Goal: Information Seeking & Learning: Learn about a topic

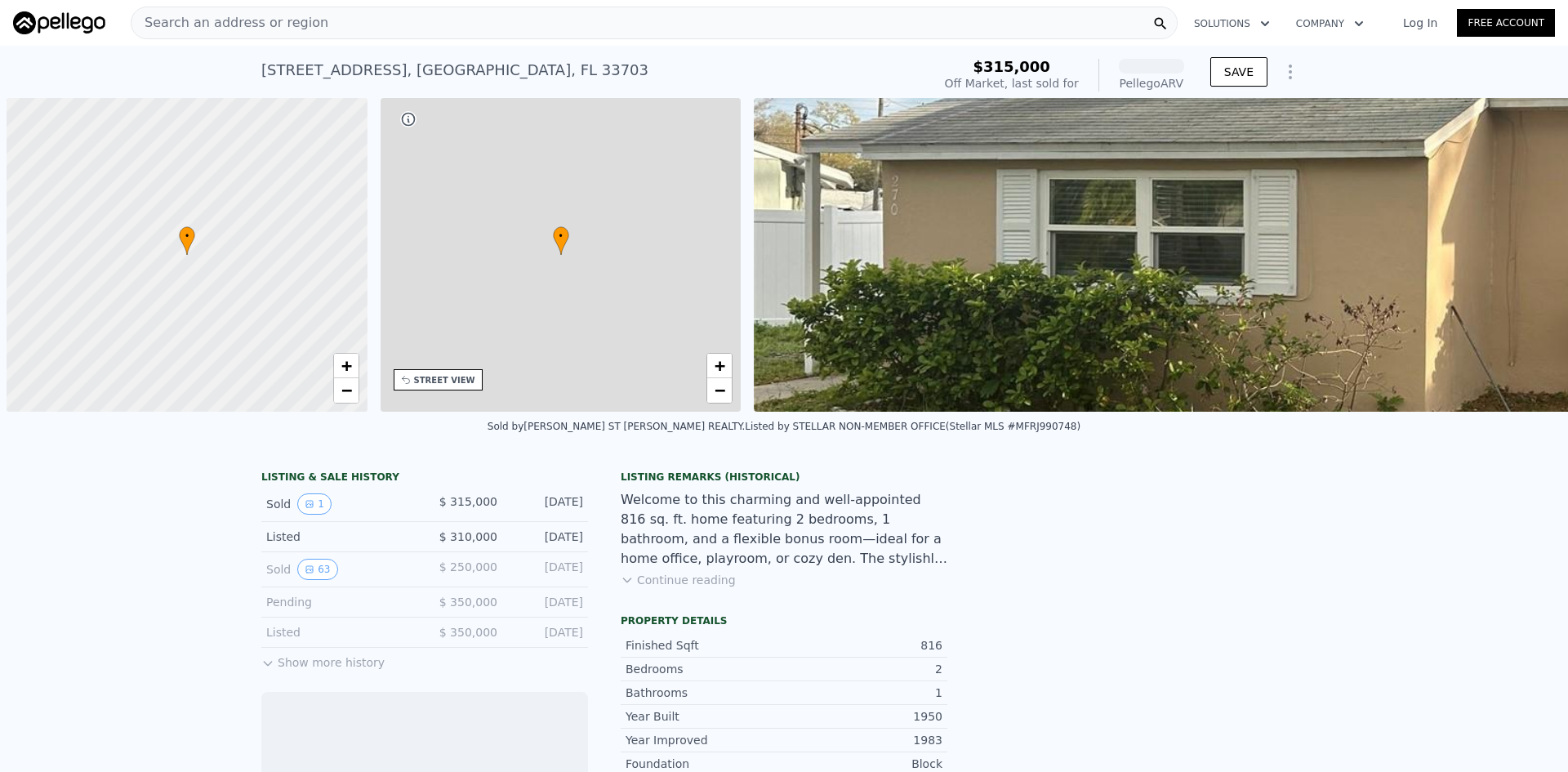
scroll to position [0, 7]
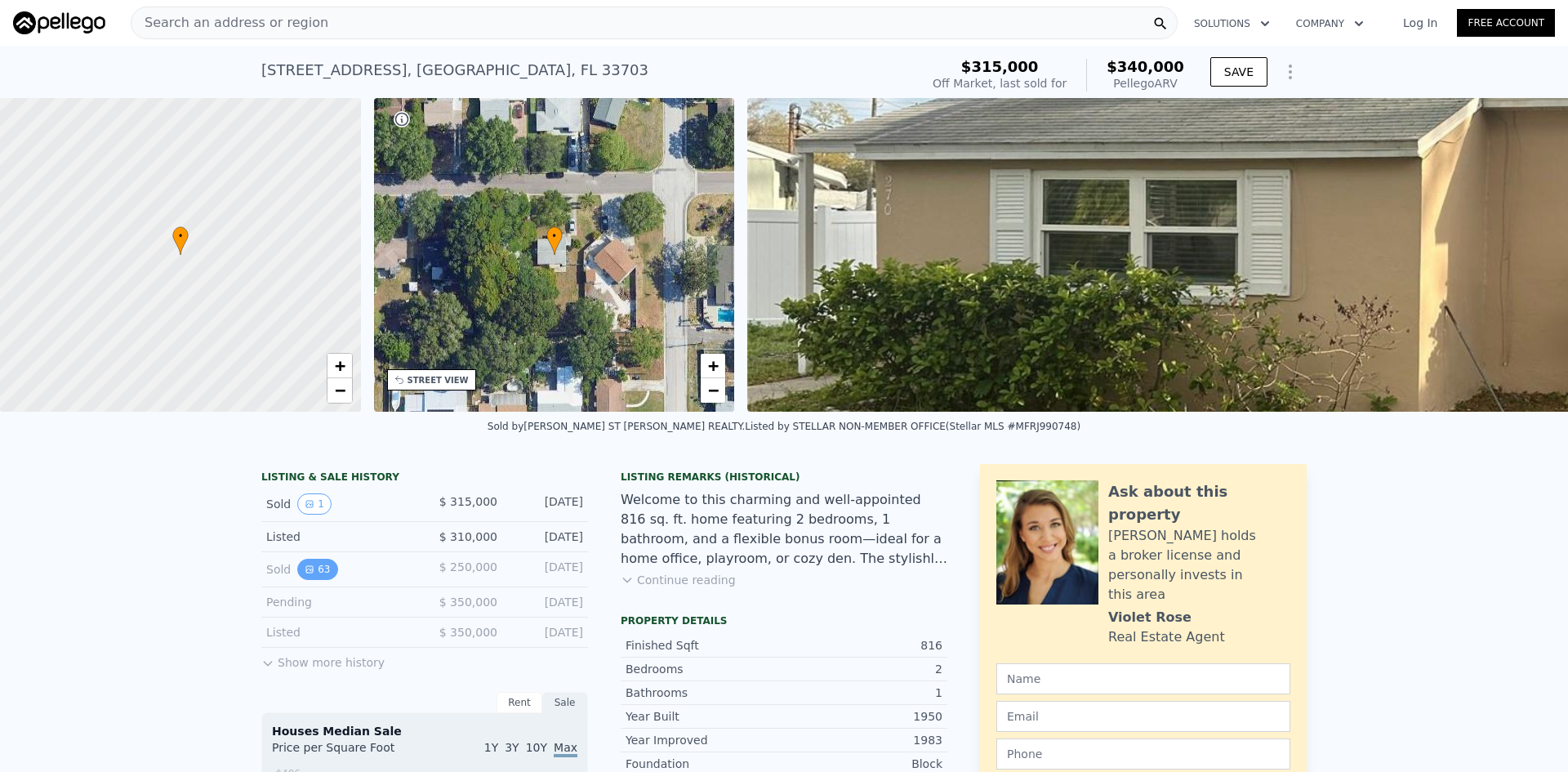
click at [314, 580] on button "63" at bounding box center [317, 569] width 40 height 21
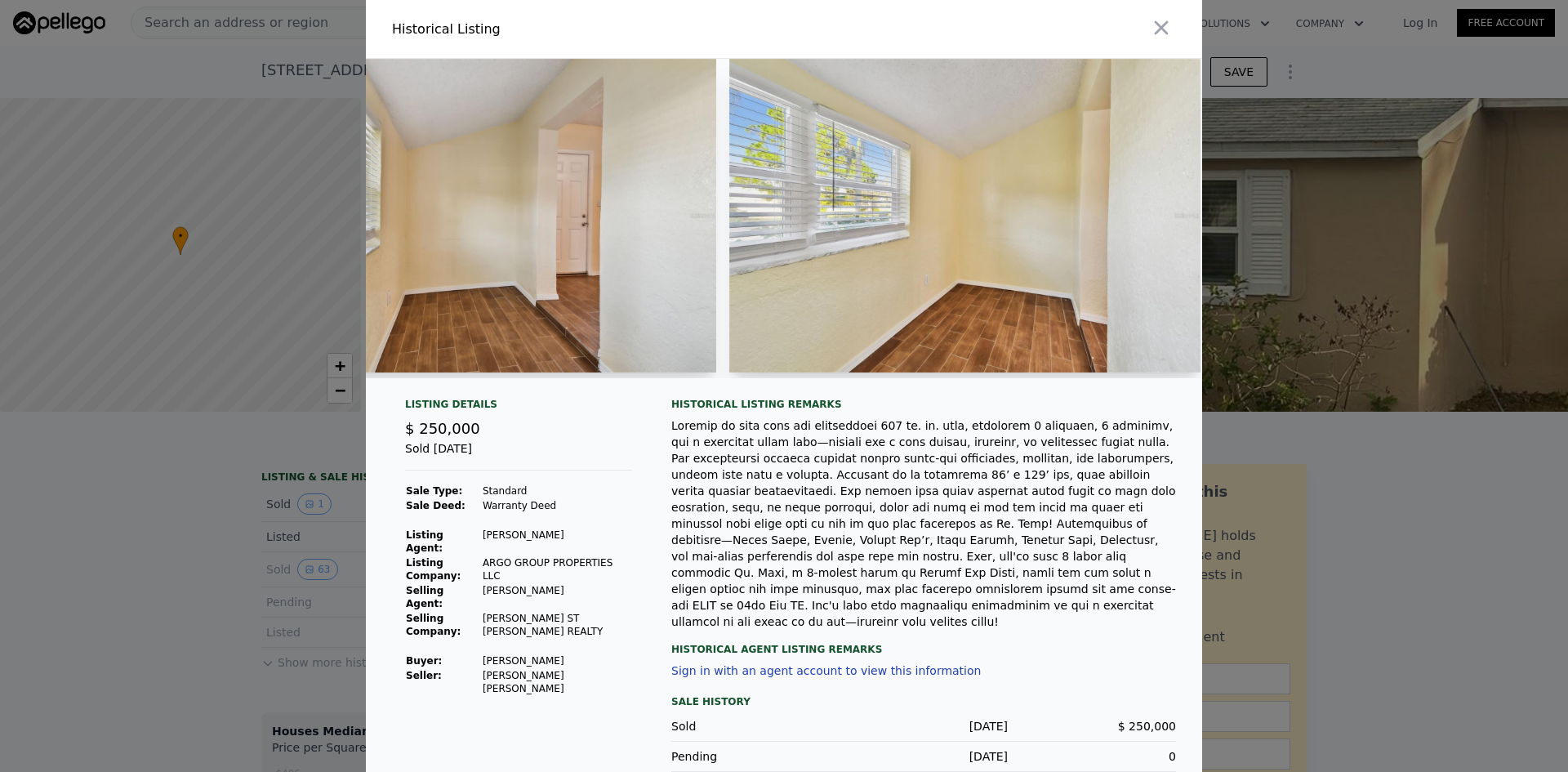
scroll to position [0, 12253]
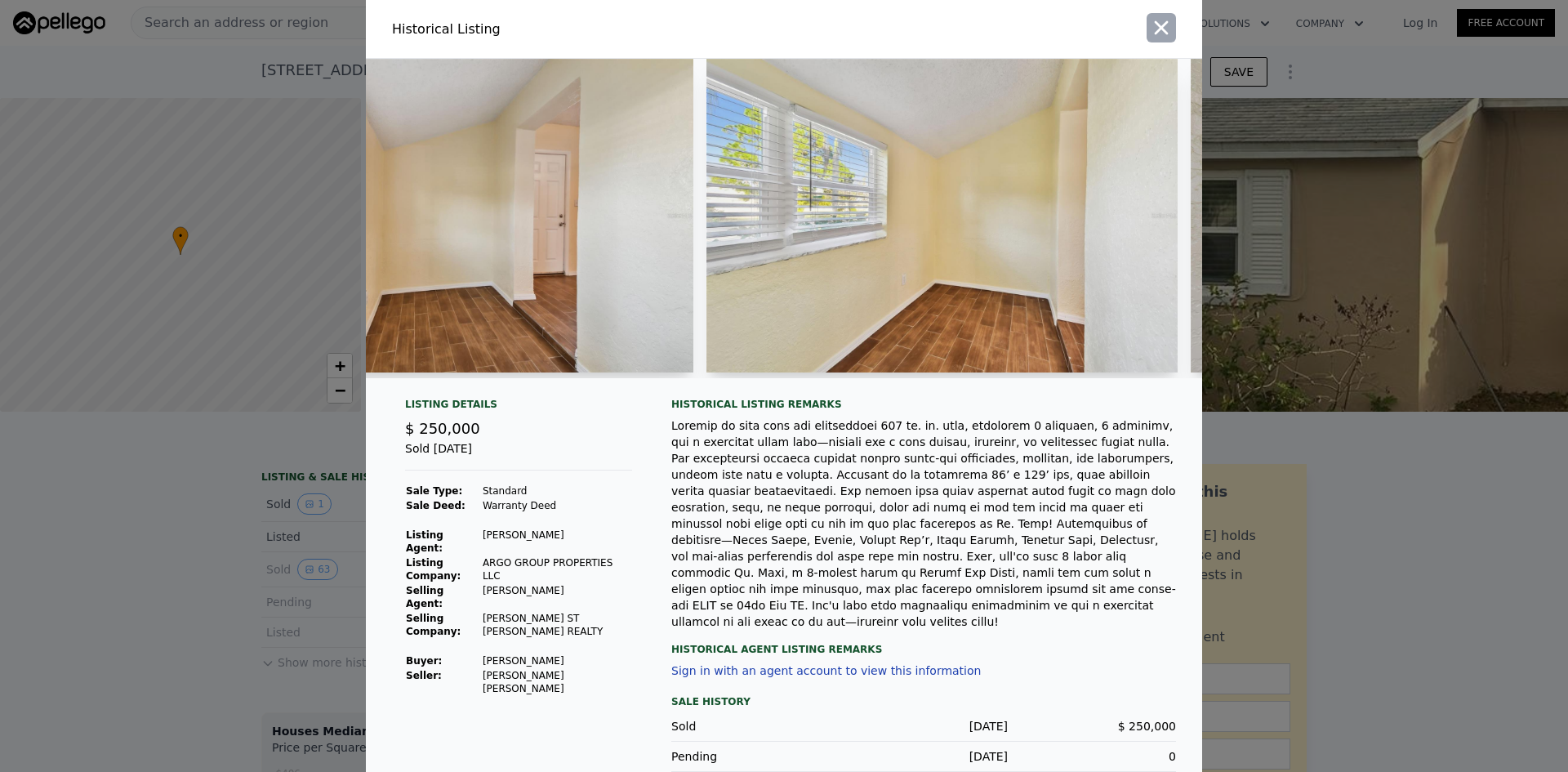
click at [1162, 15] on button "button" at bounding box center [1161, 28] width 29 height 29
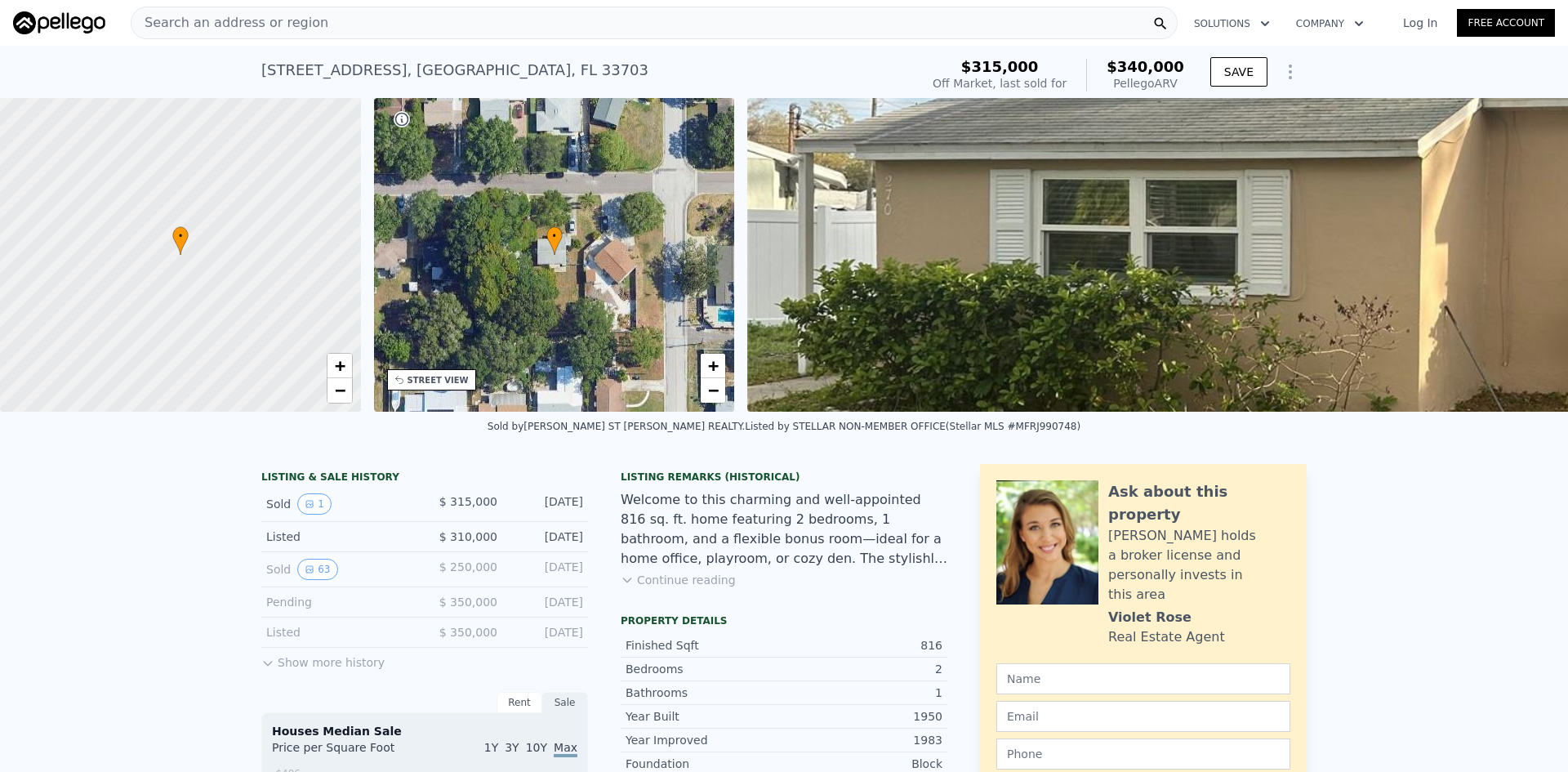
click at [297, 670] on button "Show more history" at bounding box center [323, 659] width 123 height 23
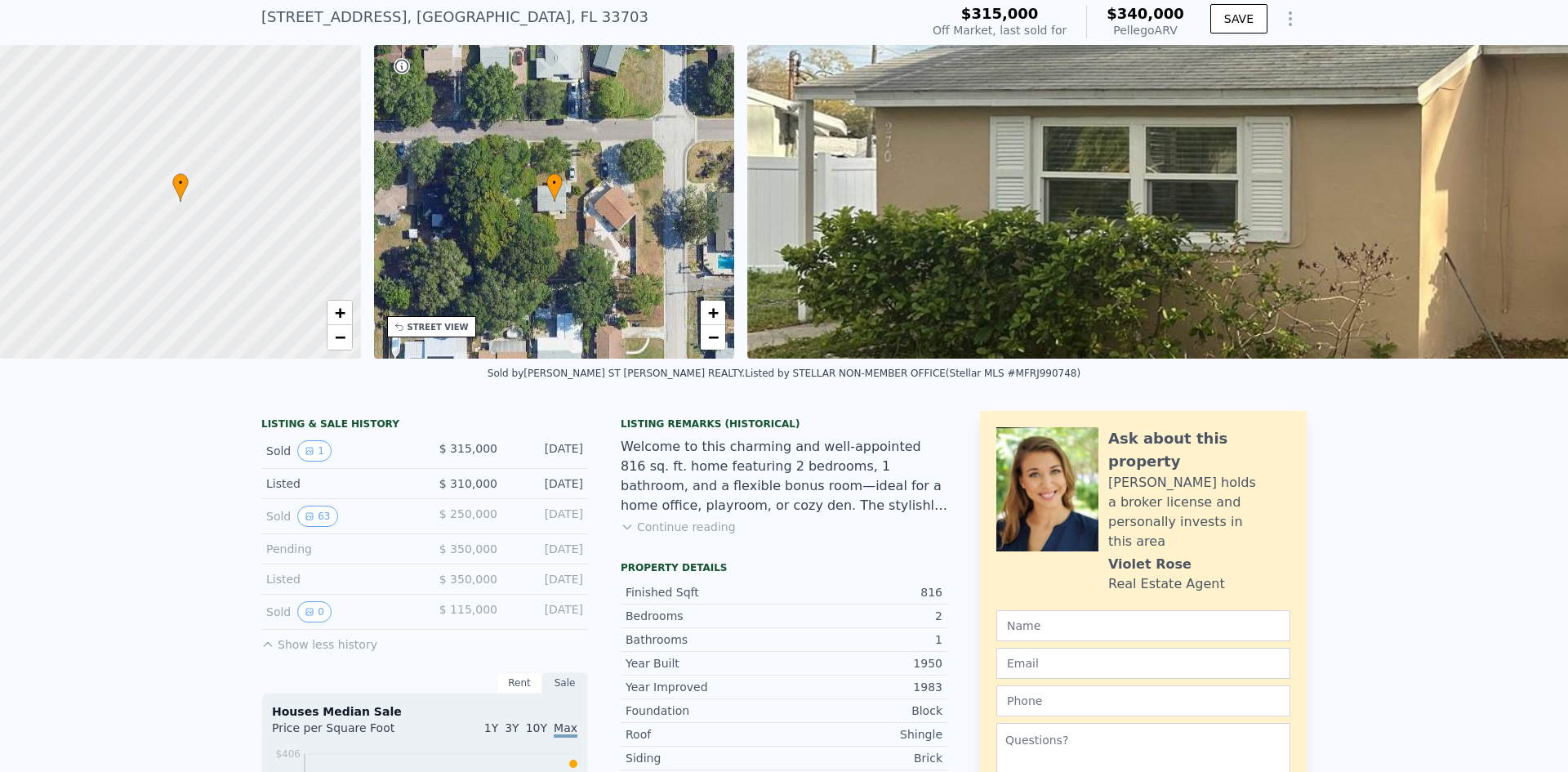
scroll to position [76, 0]
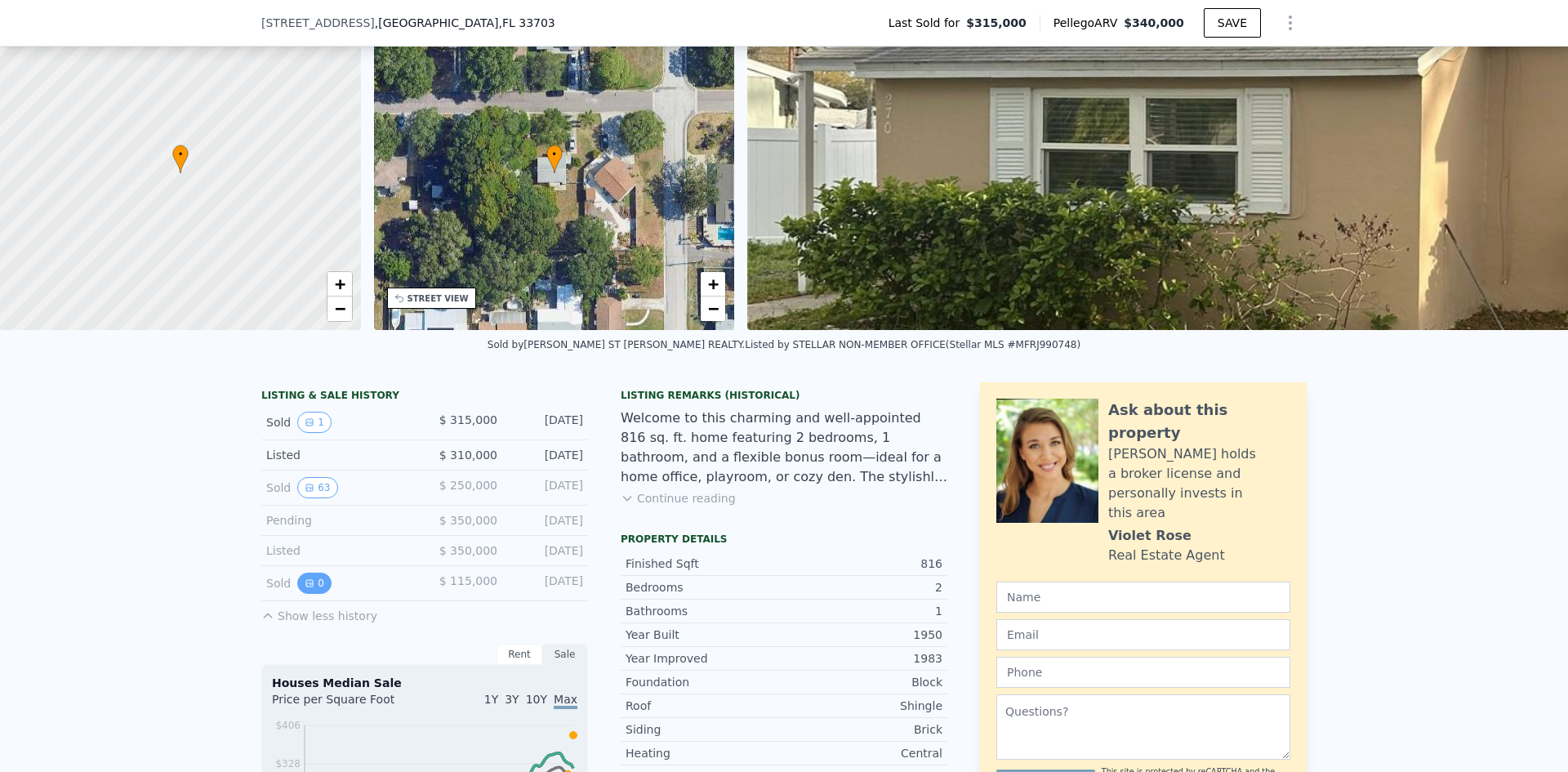
click at [297, 594] on button "0" at bounding box center [314, 583] width 34 height 21
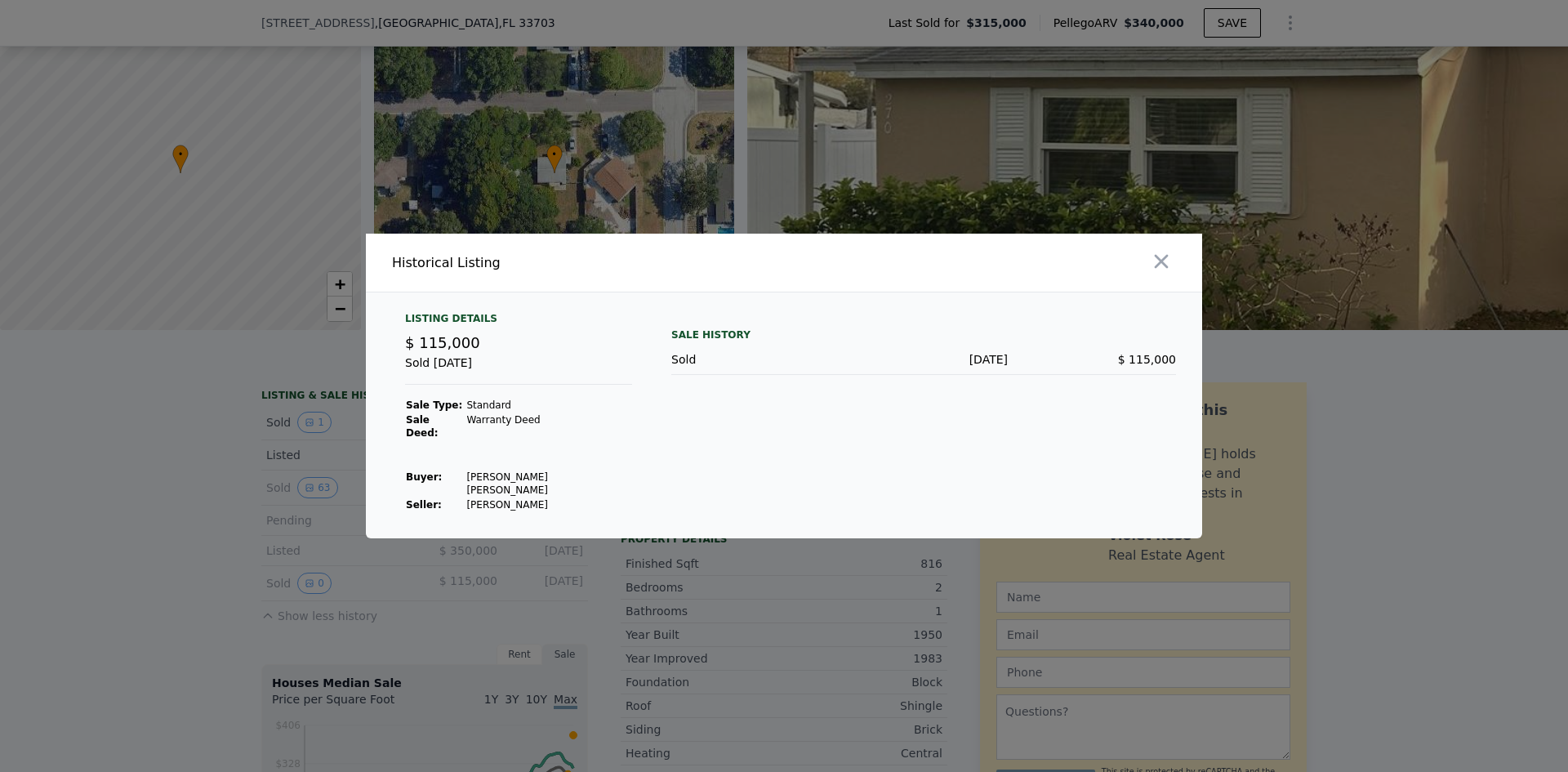
click at [1180, 274] on div at bounding box center [997, 262] width 412 height 58
click at [1169, 273] on icon "button" at bounding box center [1161, 261] width 23 height 23
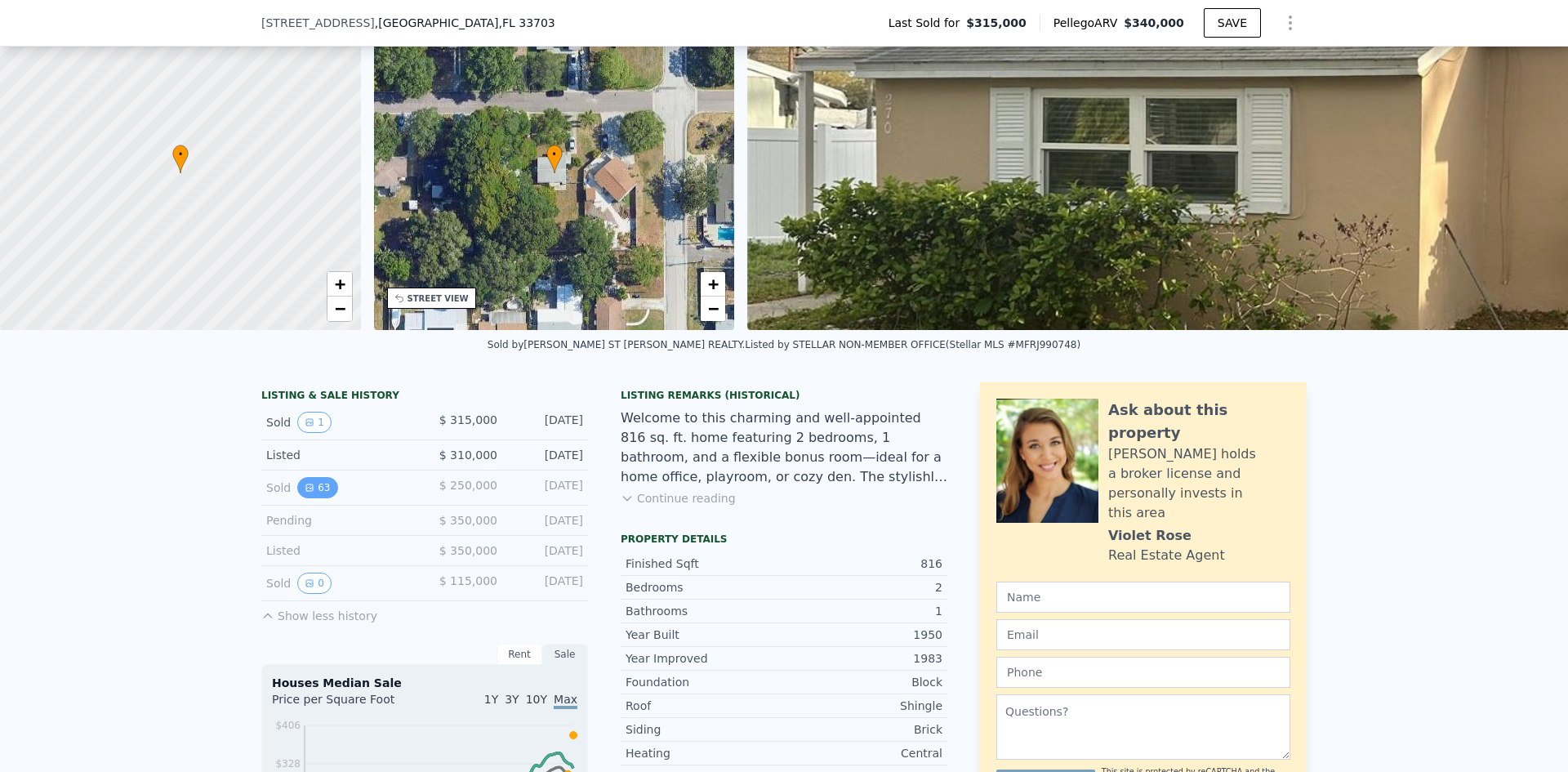
click at [303, 493] on button "63" at bounding box center [317, 488] width 40 height 21
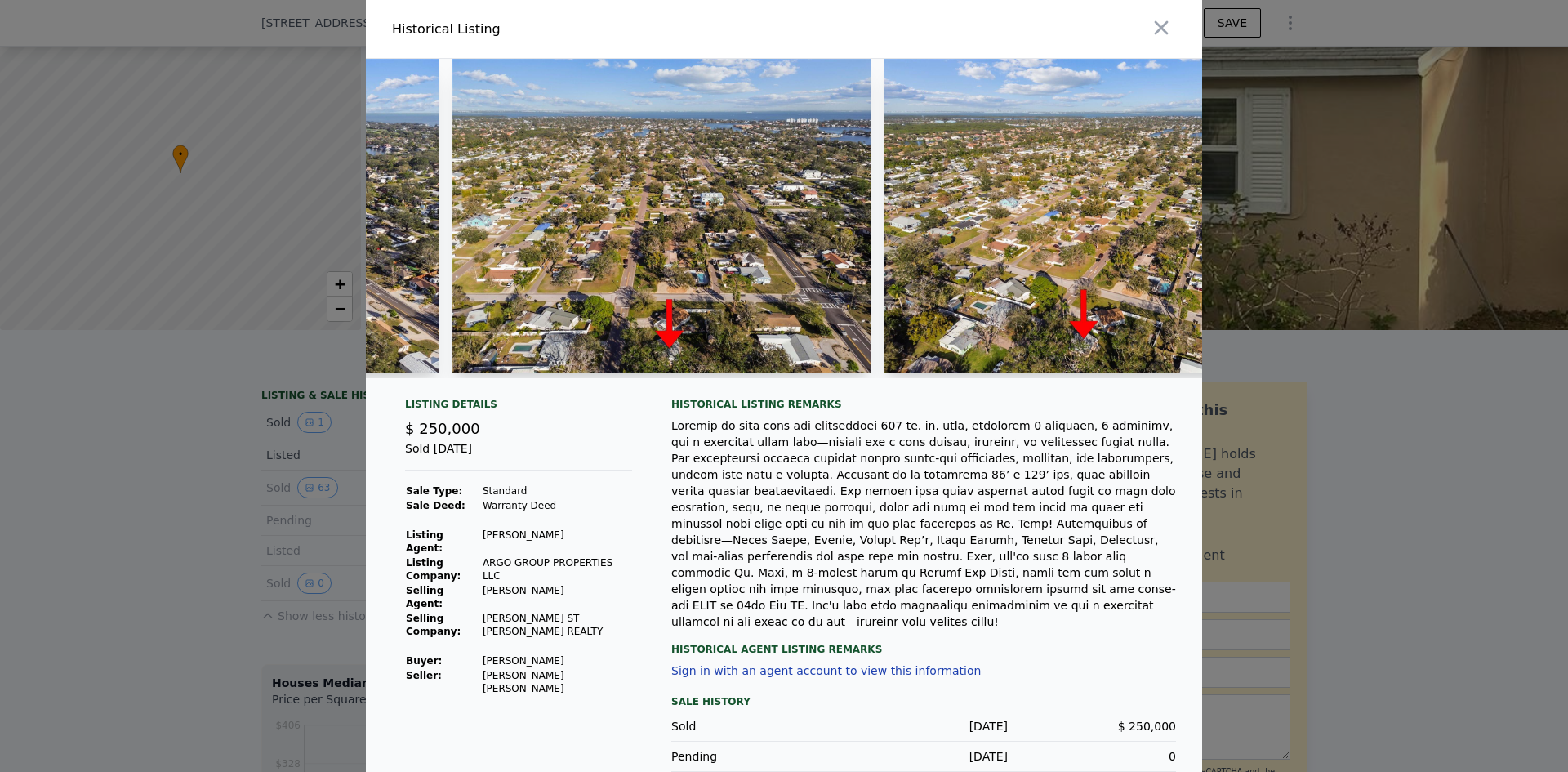
scroll to position [0, 26844]
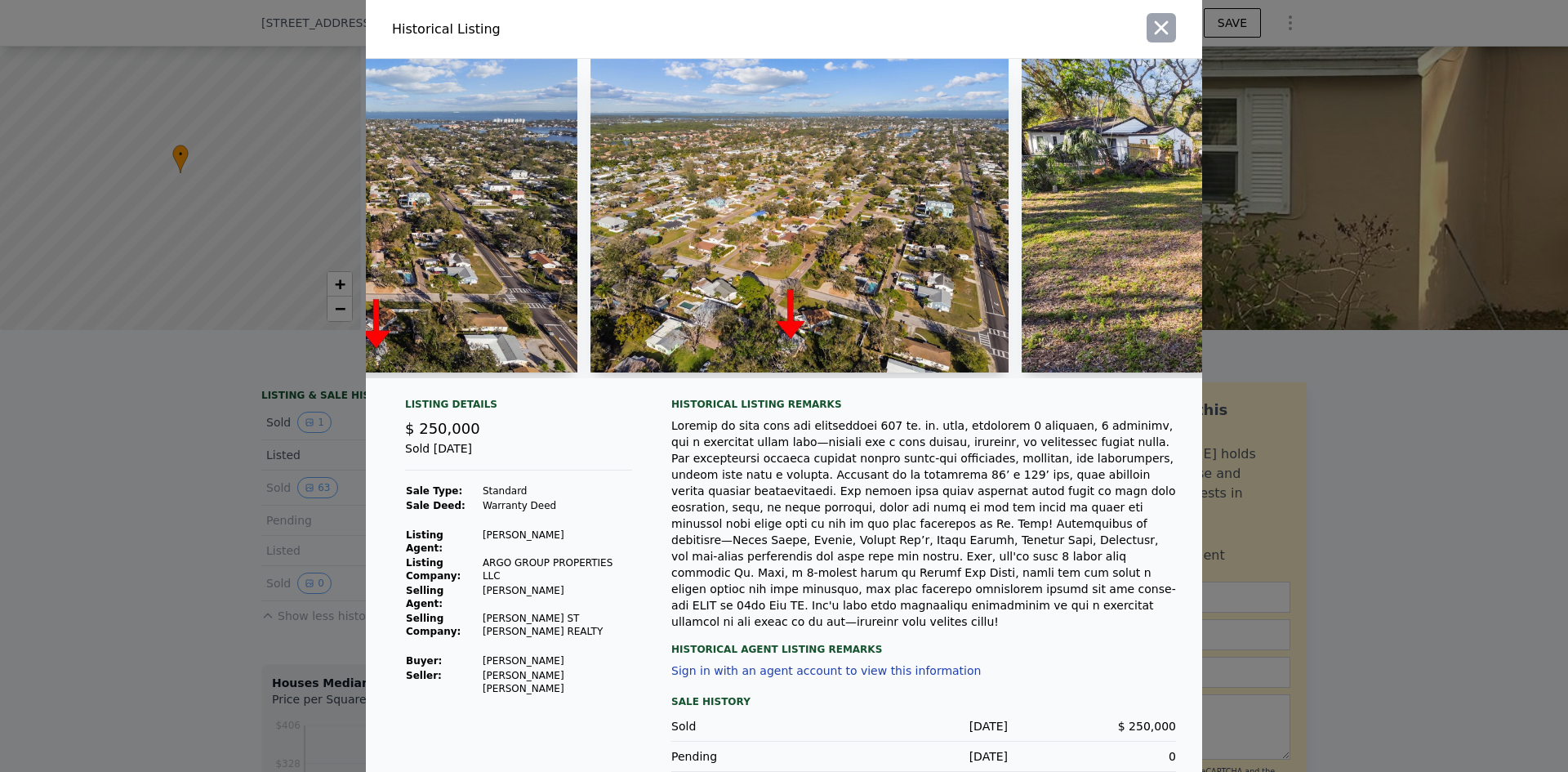
click at [1155, 33] on icon "button" at bounding box center [1161, 27] width 23 height 23
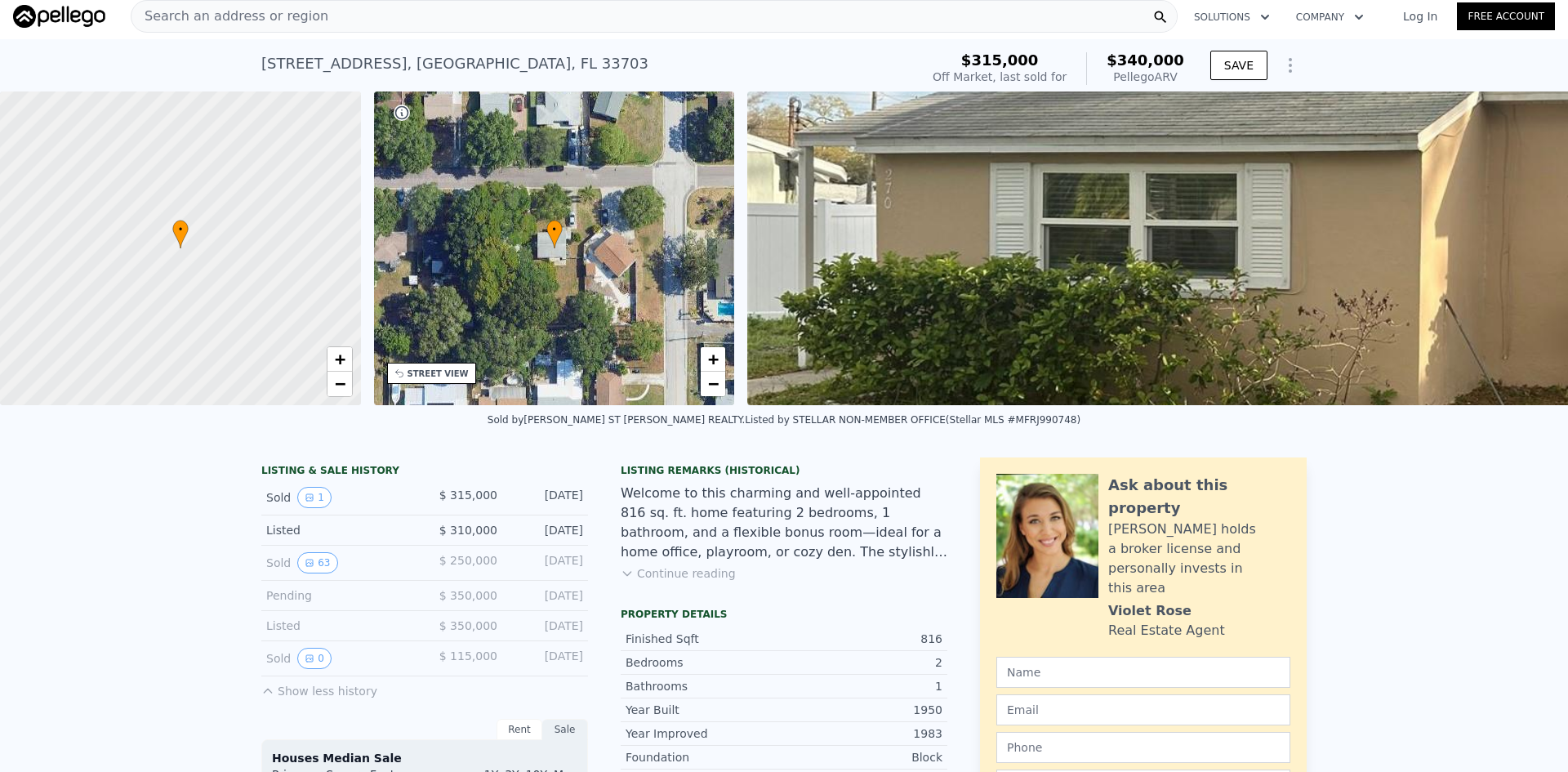
scroll to position [0, 0]
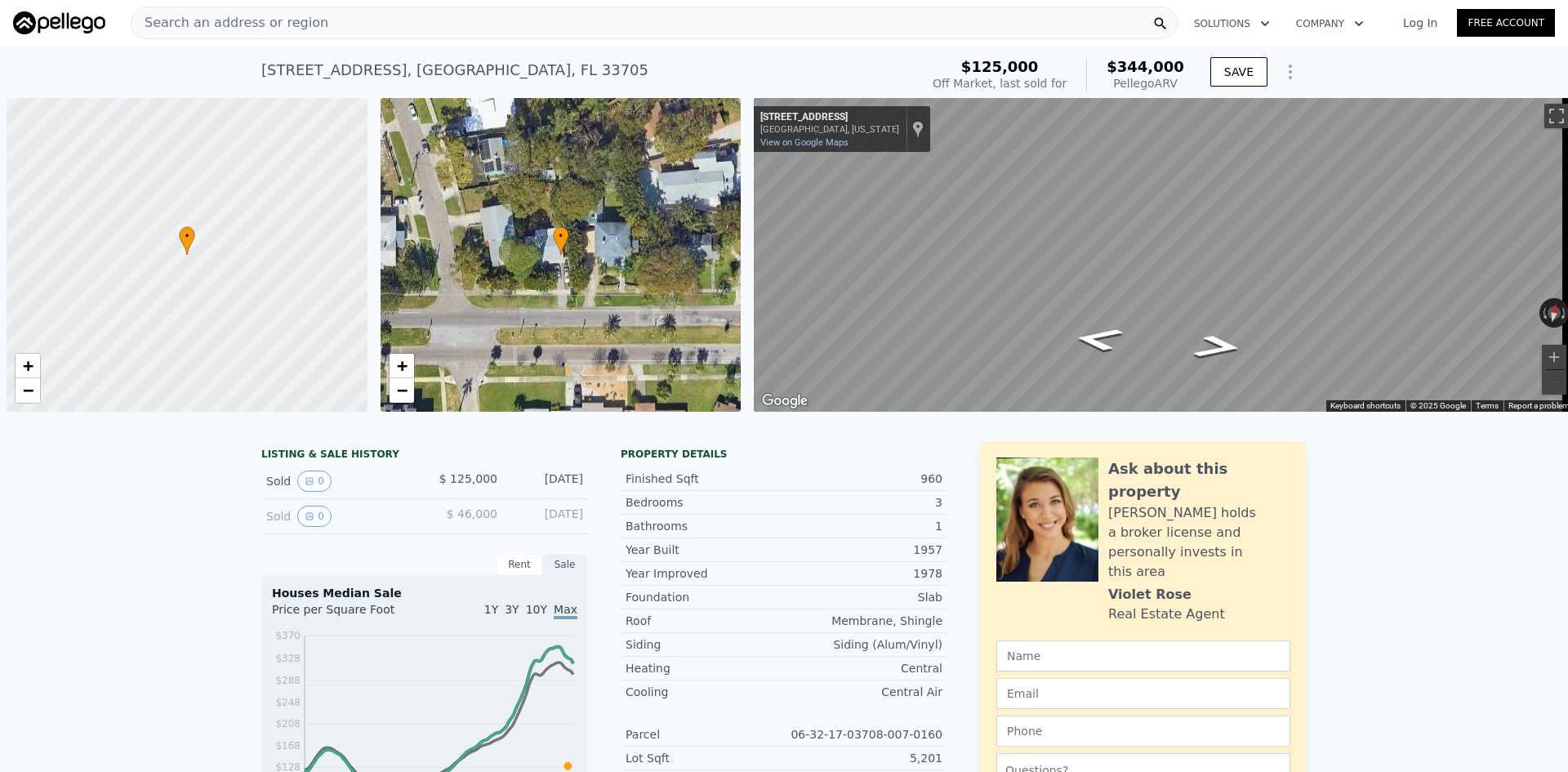
scroll to position [0, 7]
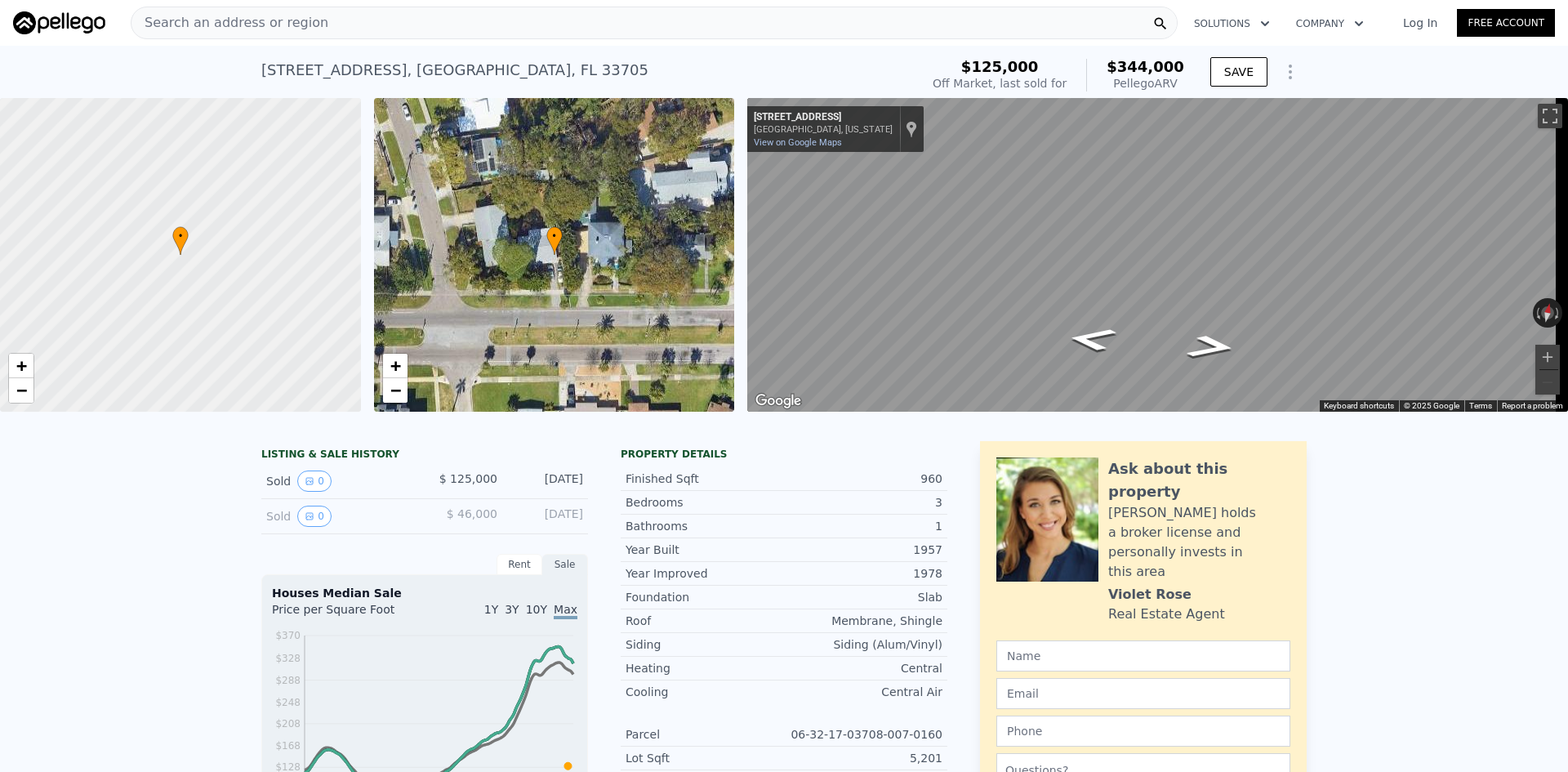
click at [560, 28] on div "Search an address or region" at bounding box center [654, 23] width 1047 height 33
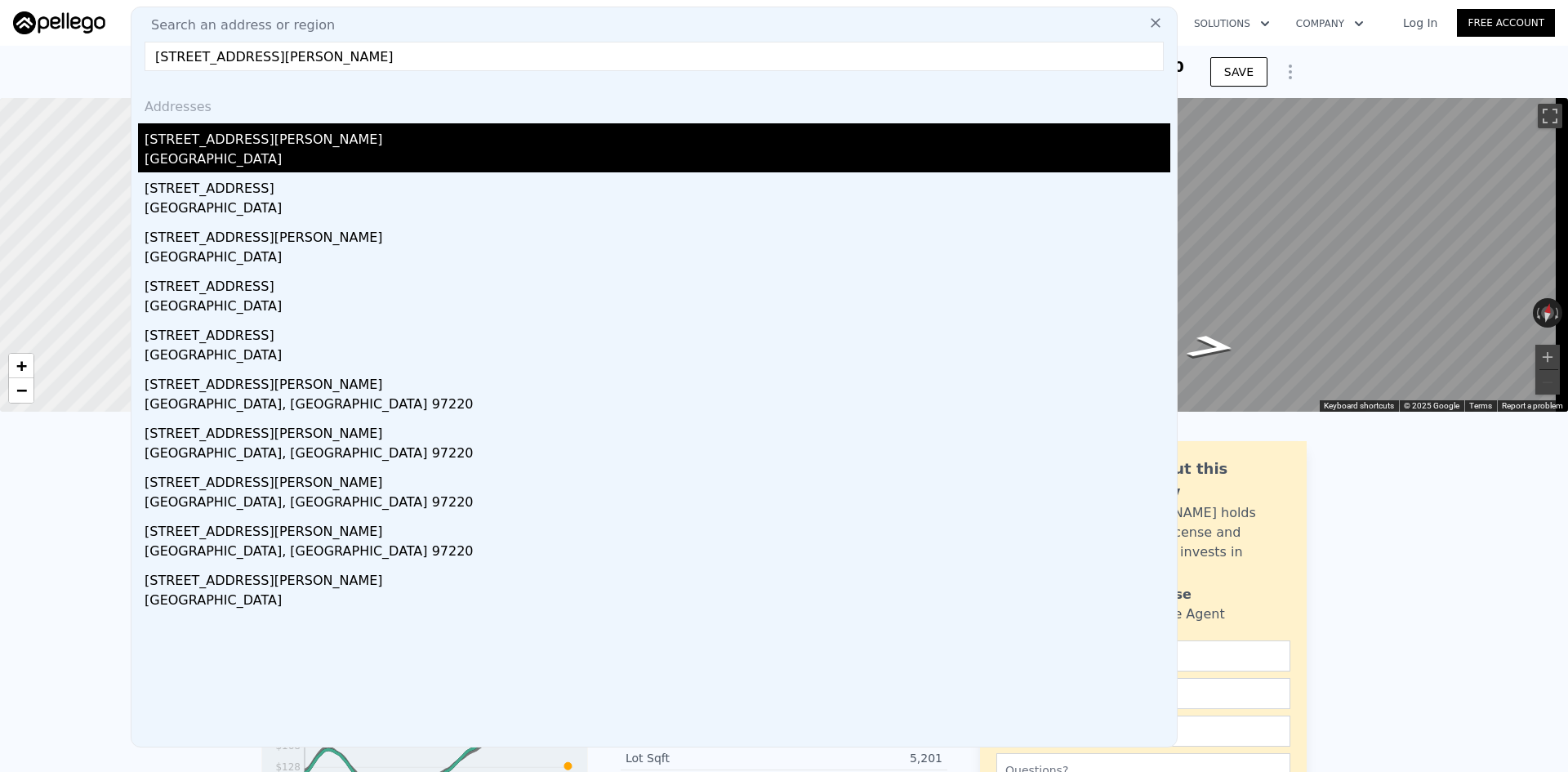
type input "[STREET_ADDRESS][PERSON_NAME]"
click at [215, 168] on div "[GEOGRAPHIC_DATA]" at bounding box center [657, 160] width 1026 height 23
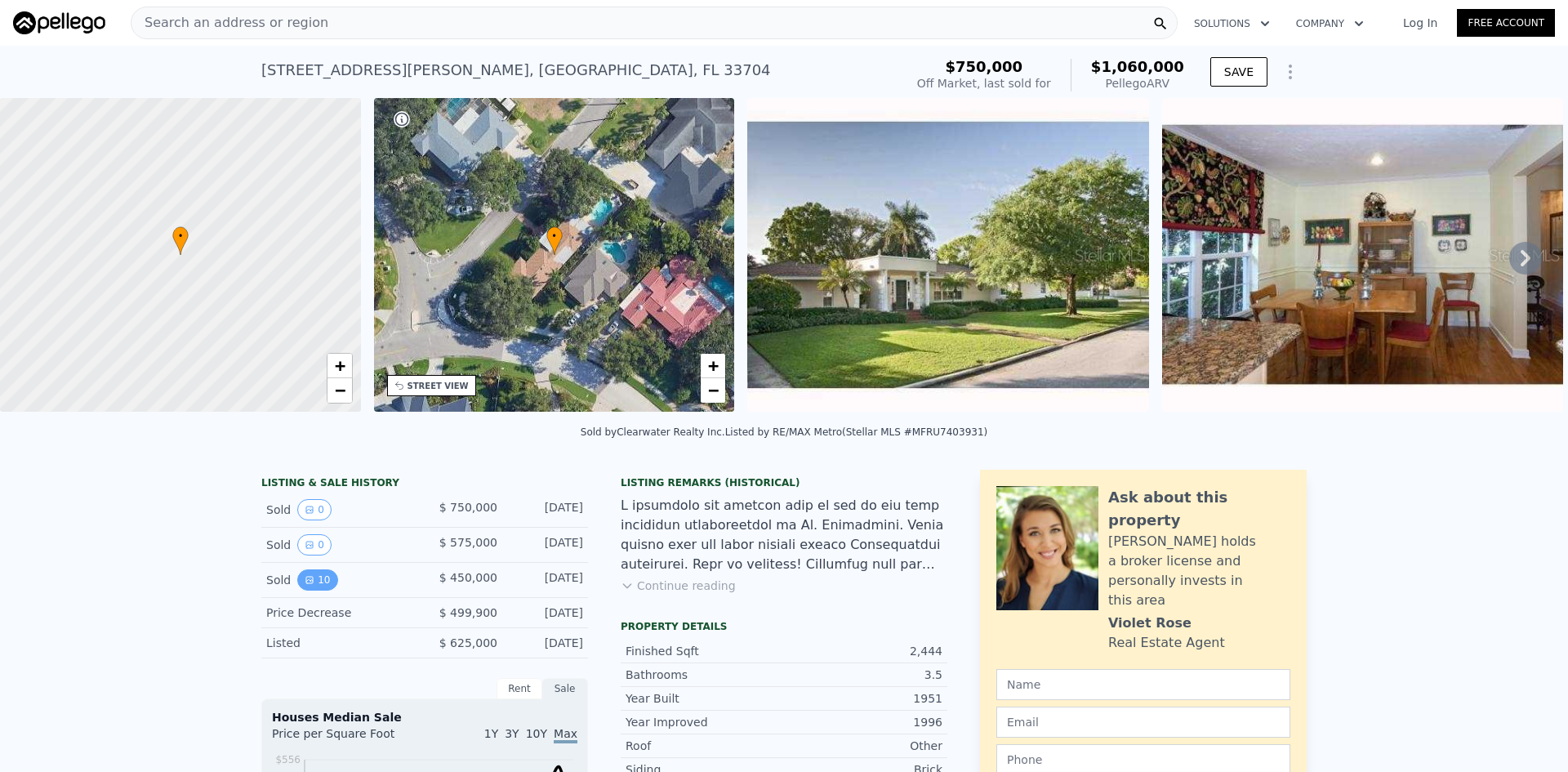
click at [305, 585] on icon "View historical data" at bounding box center [310, 580] width 10 height 10
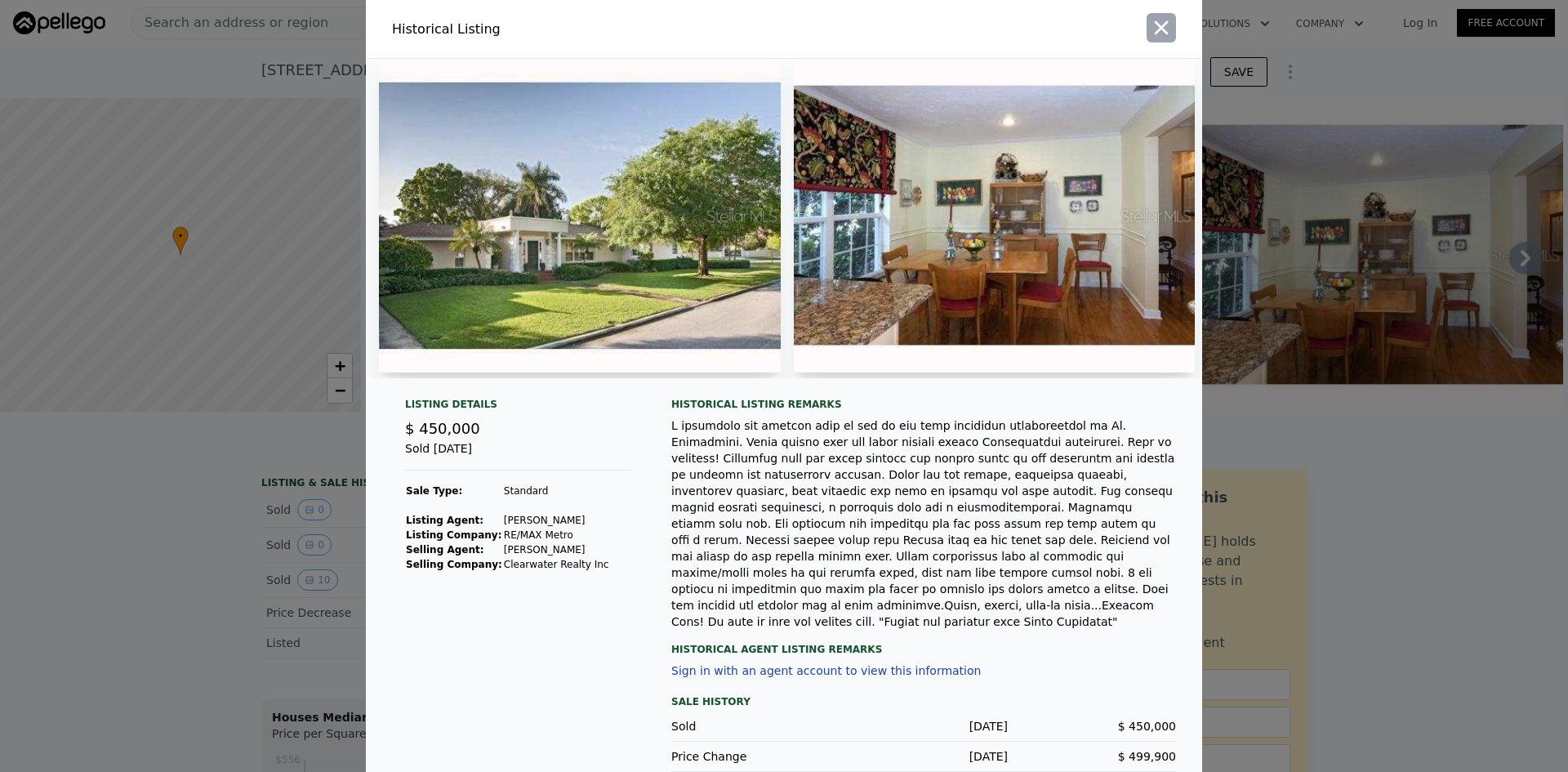
click at [1155, 24] on icon "button" at bounding box center [1162, 28] width 14 height 14
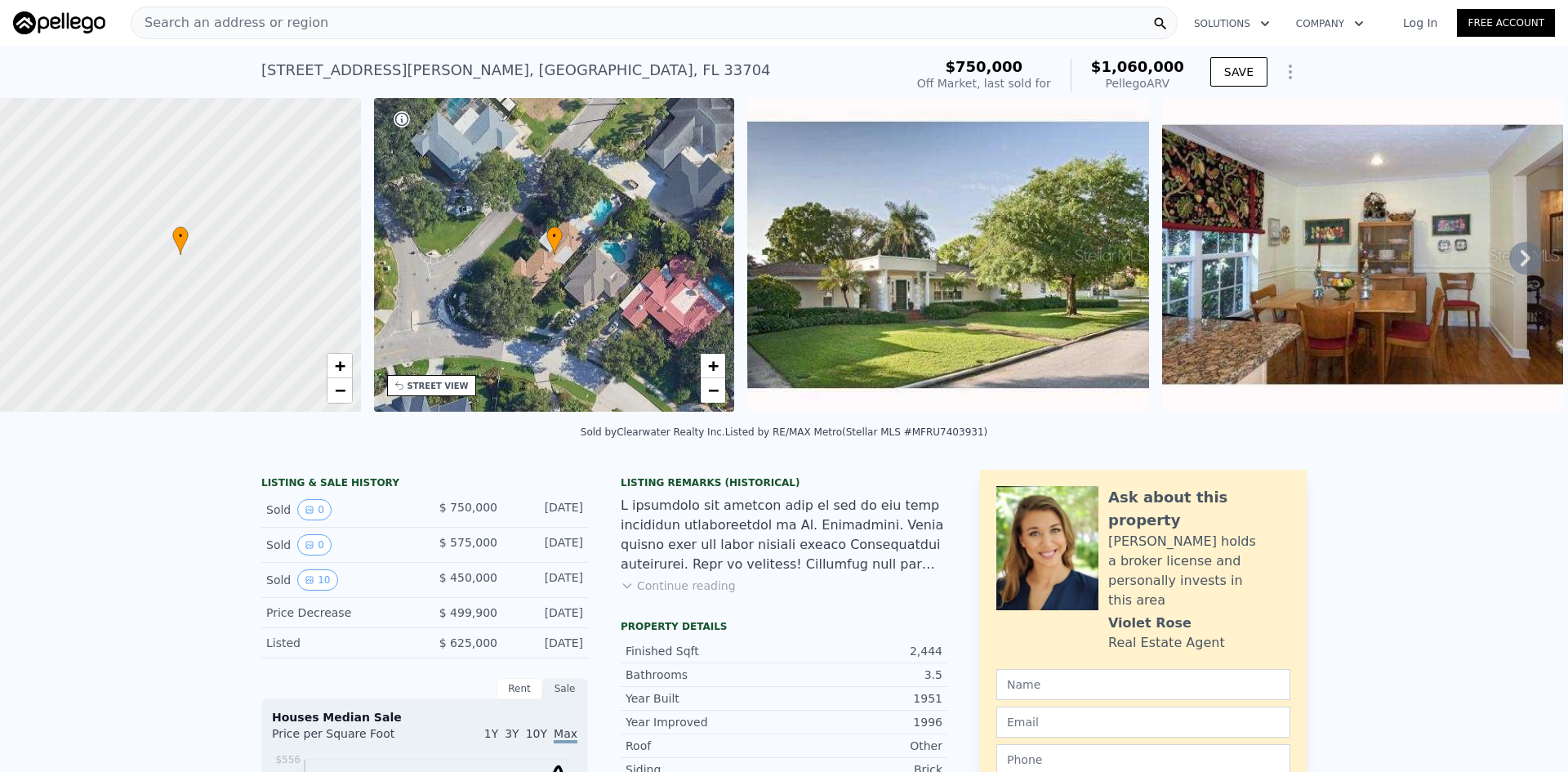
click at [284, 24] on span "Search an address or region" at bounding box center [230, 23] width 197 height 19
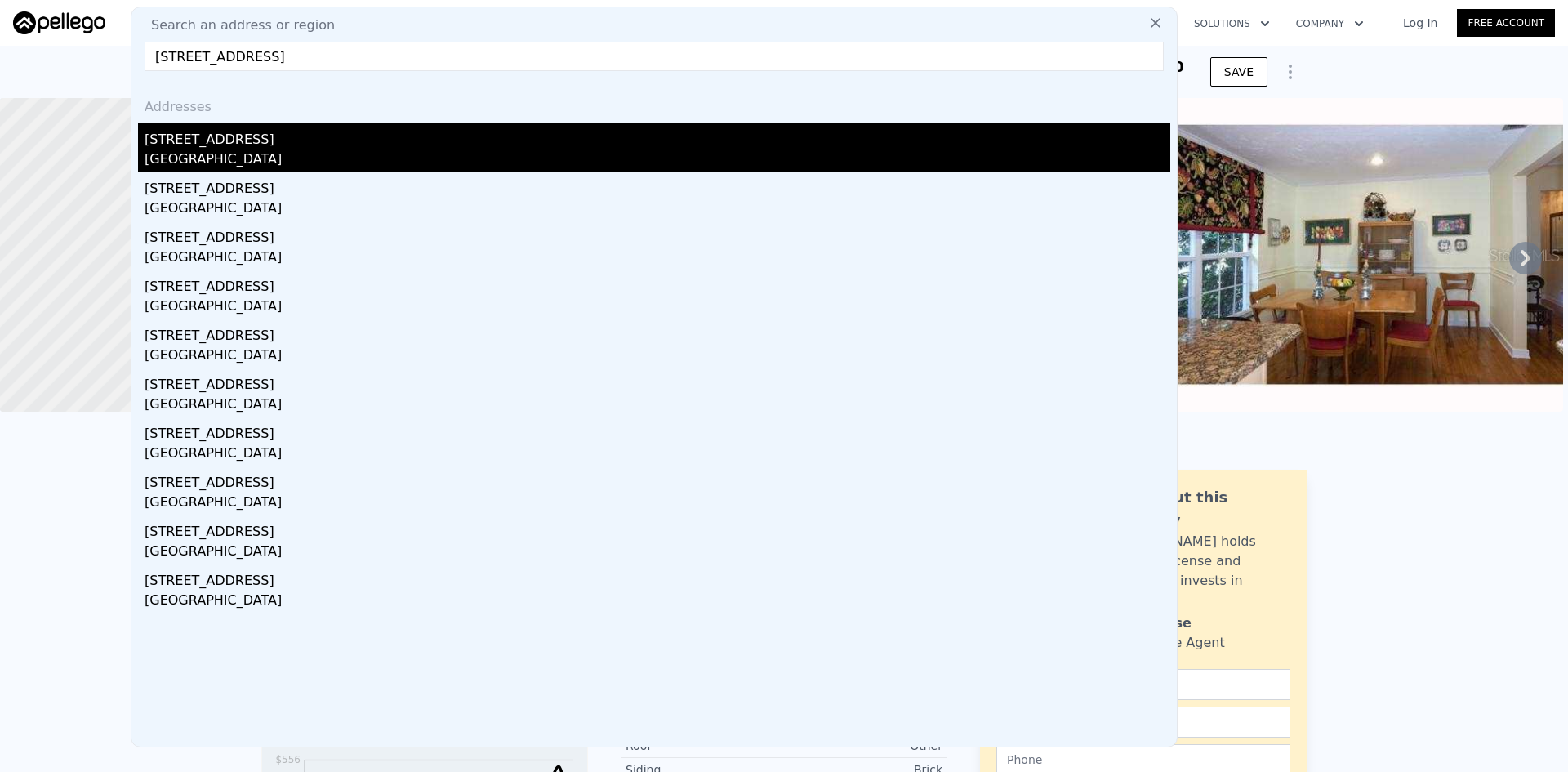
type input "[STREET_ADDRESS]"
click at [267, 143] on div "[STREET_ADDRESS]" at bounding box center [657, 136] width 1026 height 26
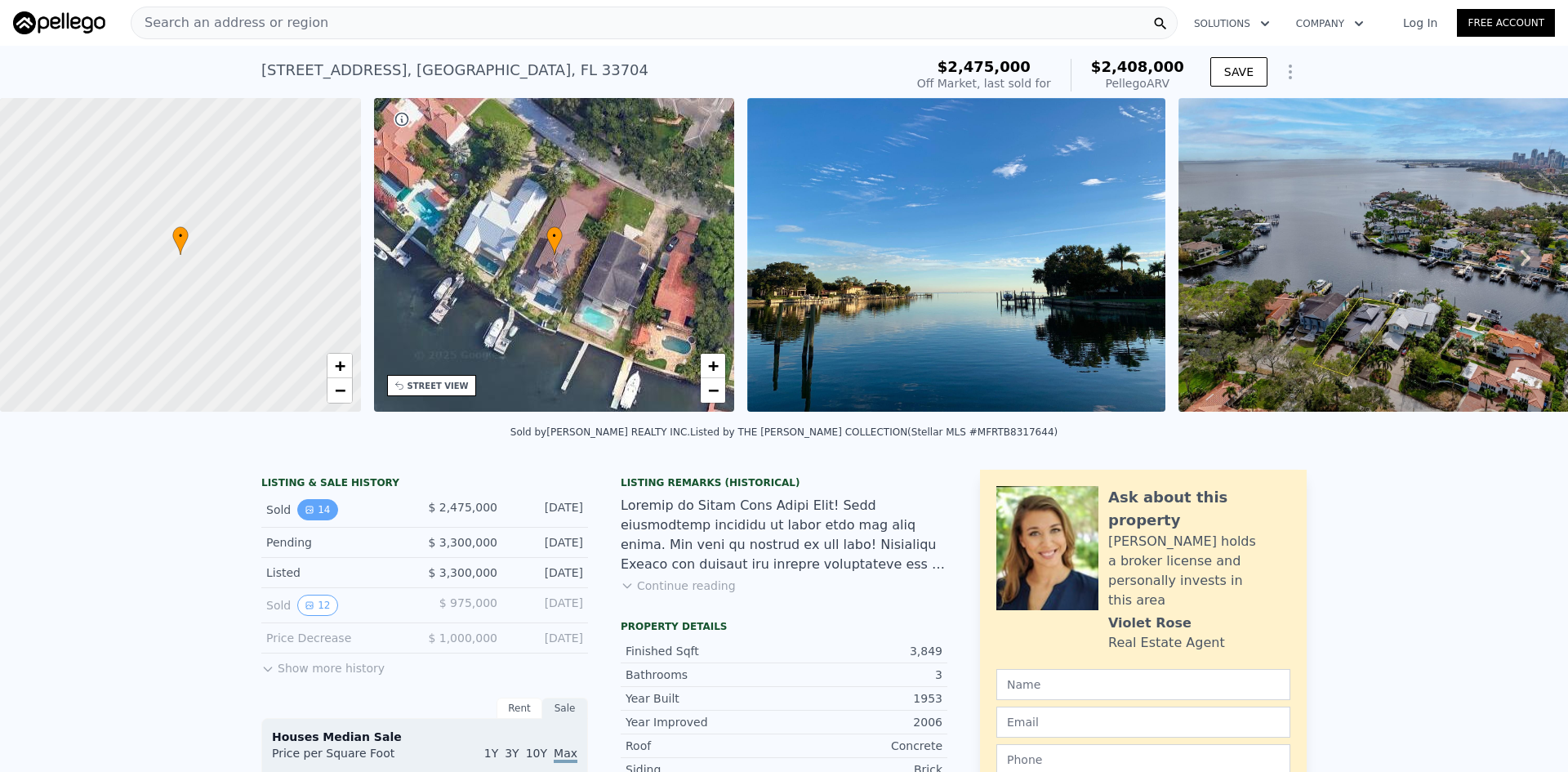
click at [307, 520] on button "14" at bounding box center [317, 509] width 40 height 21
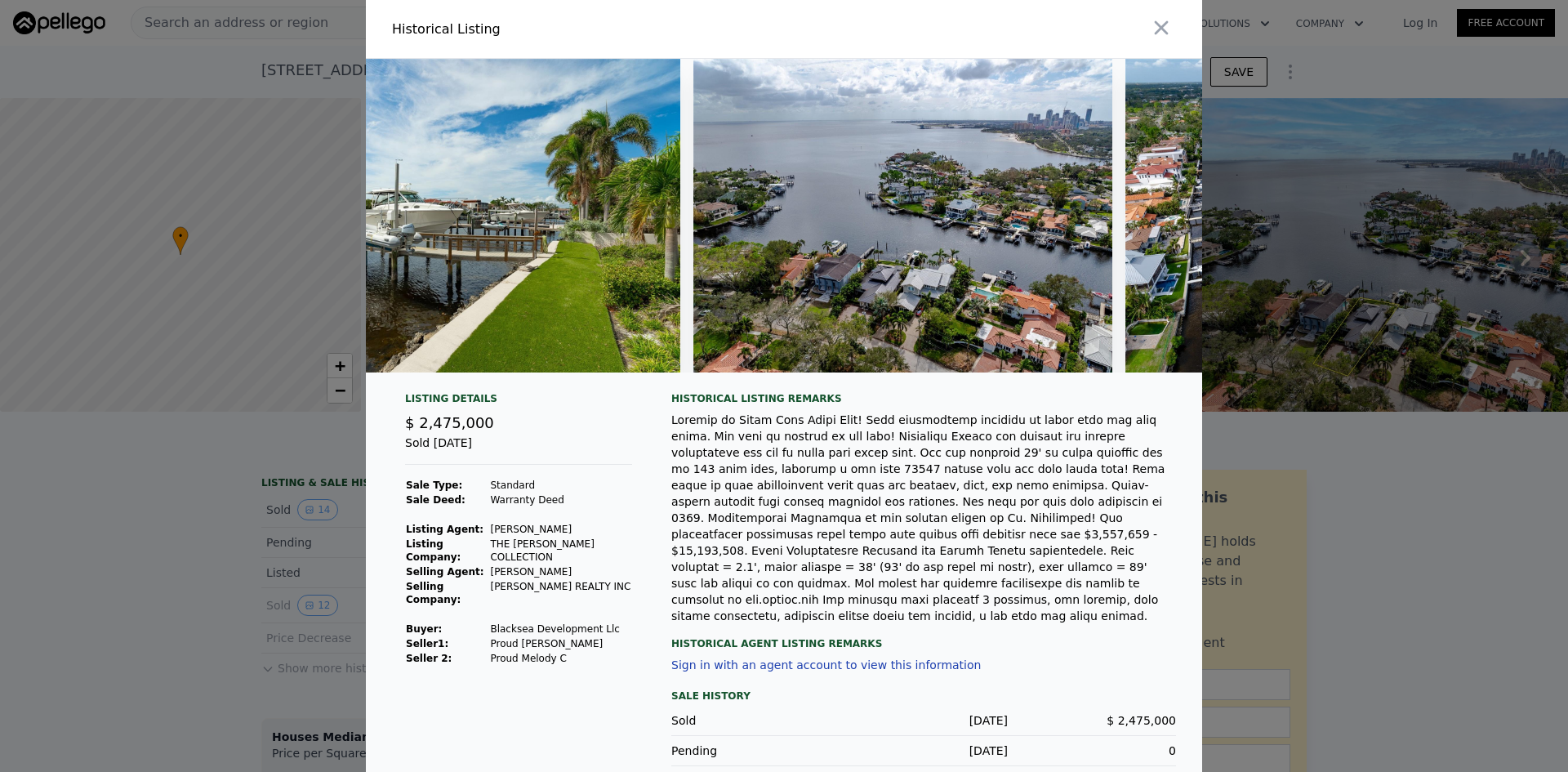
scroll to position [0, 5594]
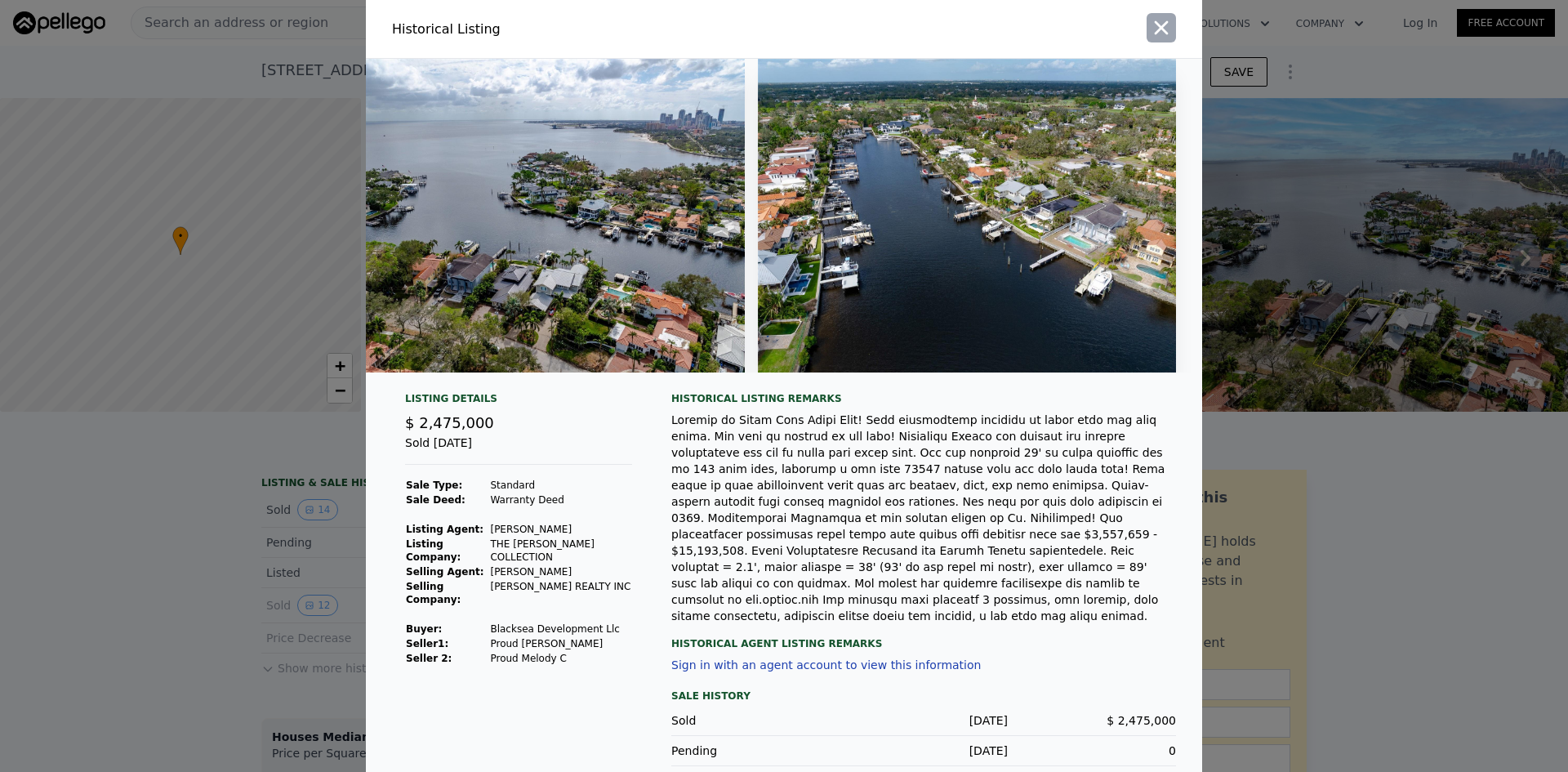
click at [1163, 23] on icon "button" at bounding box center [1161, 27] width 23 height 23
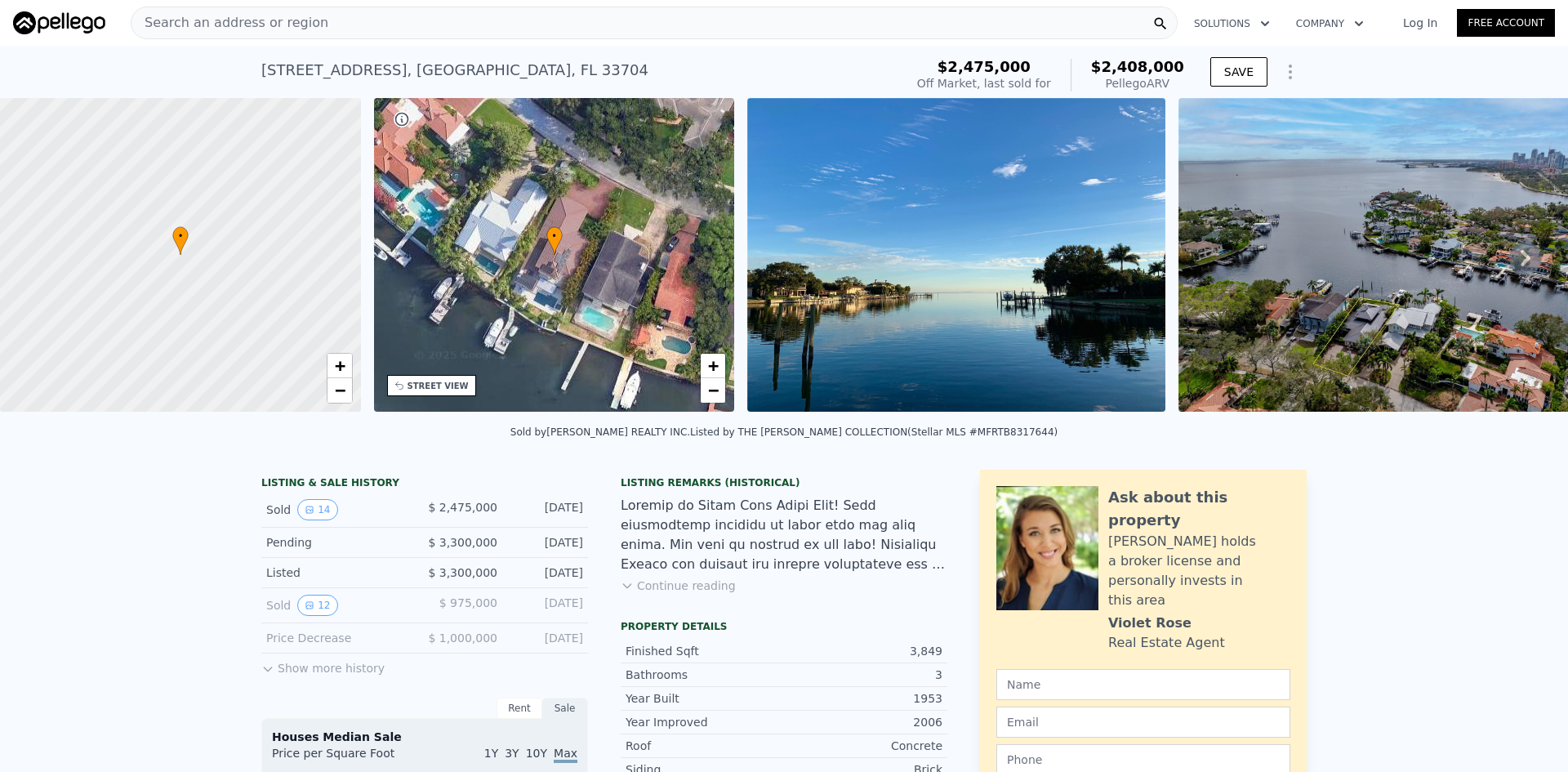
click at [242, 29] on span "Search an address or region" at bounding box center [230, 23] width 197 height 19
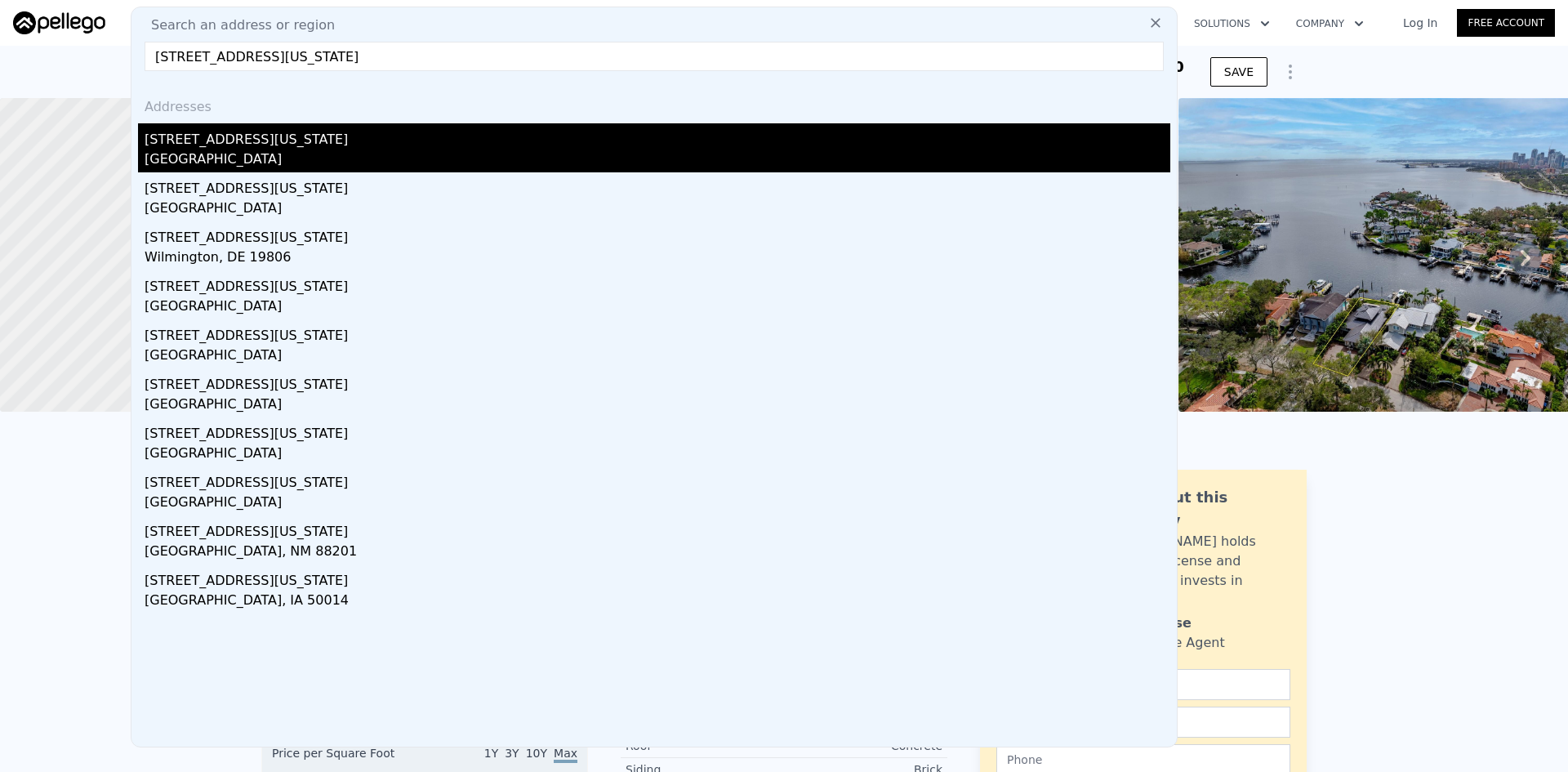
type input "[STREET_ADDRESS][US_STATE]"
click at [241, 140] on div "[STREET_ADDRESS][US_STATE]" at bounding box center [657, 136] width 1026 height 26
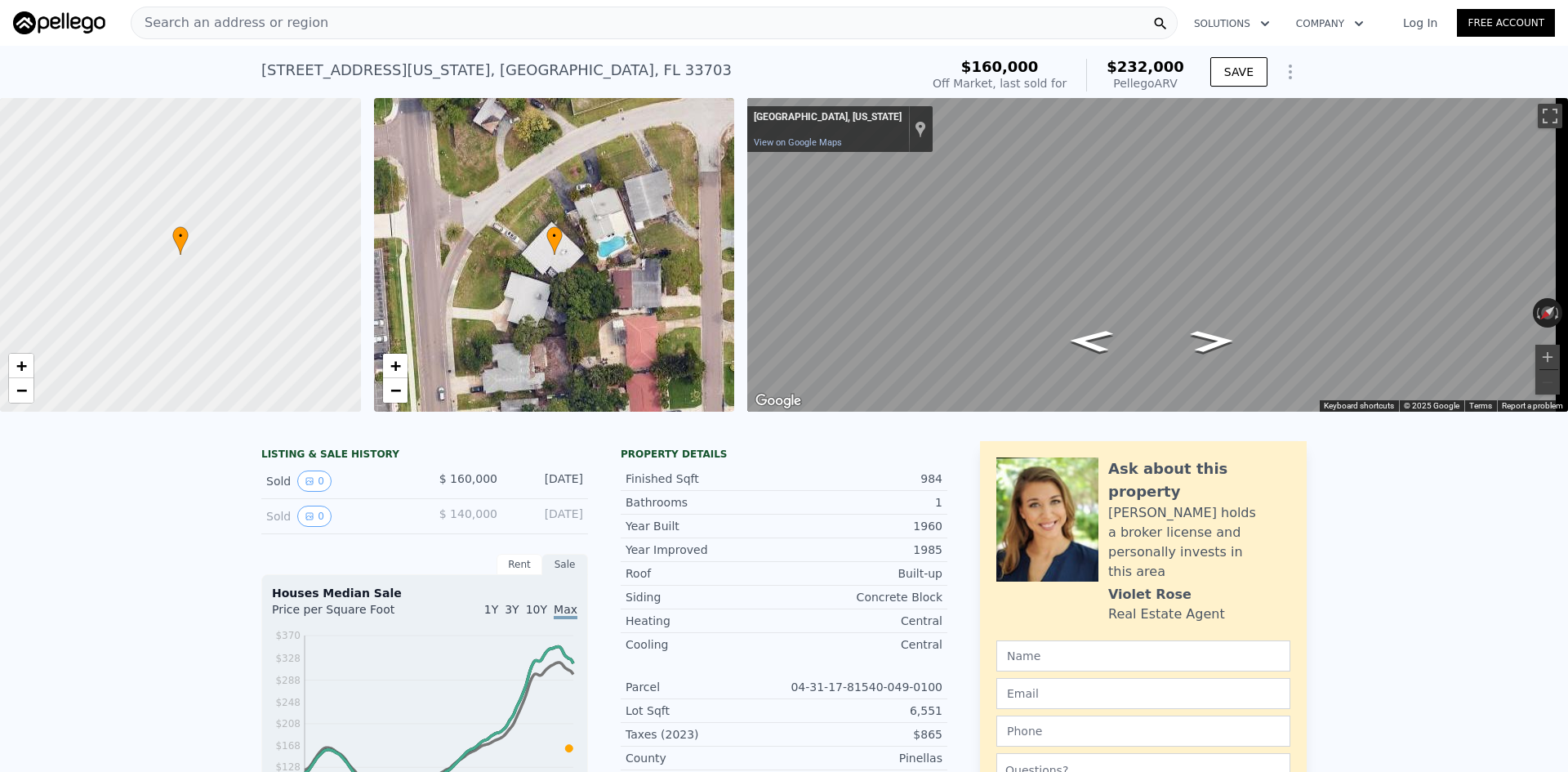
click at [513, 24] on div "Search an address or region" at bounding box center [654, 23] width 1047 height 33
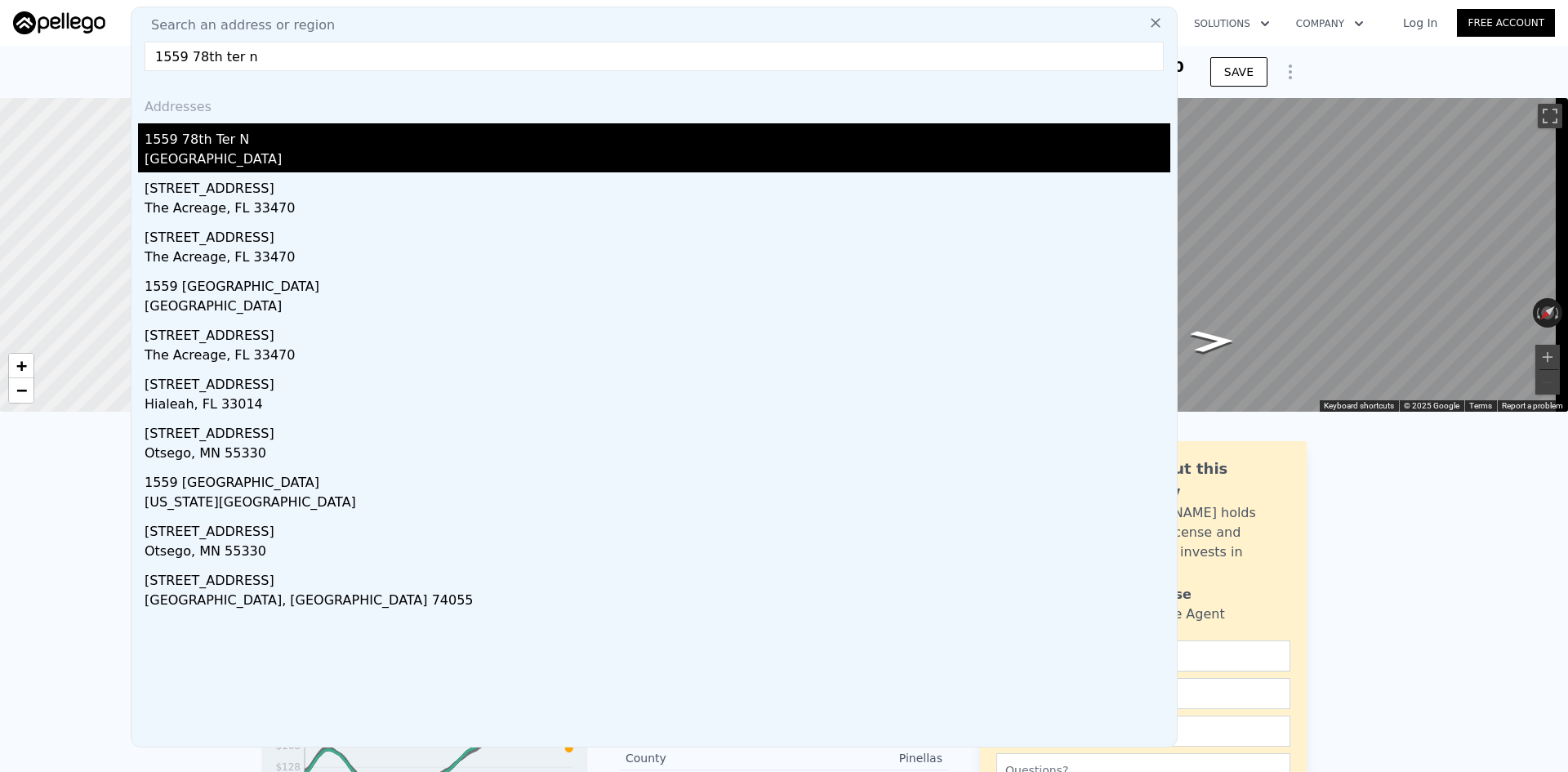
type input "1559 78th ter n"
click at [345, 151] on div "[GEOGRAPHIC_DATA]" at bounding box center [657, 160] width 1026 height 23
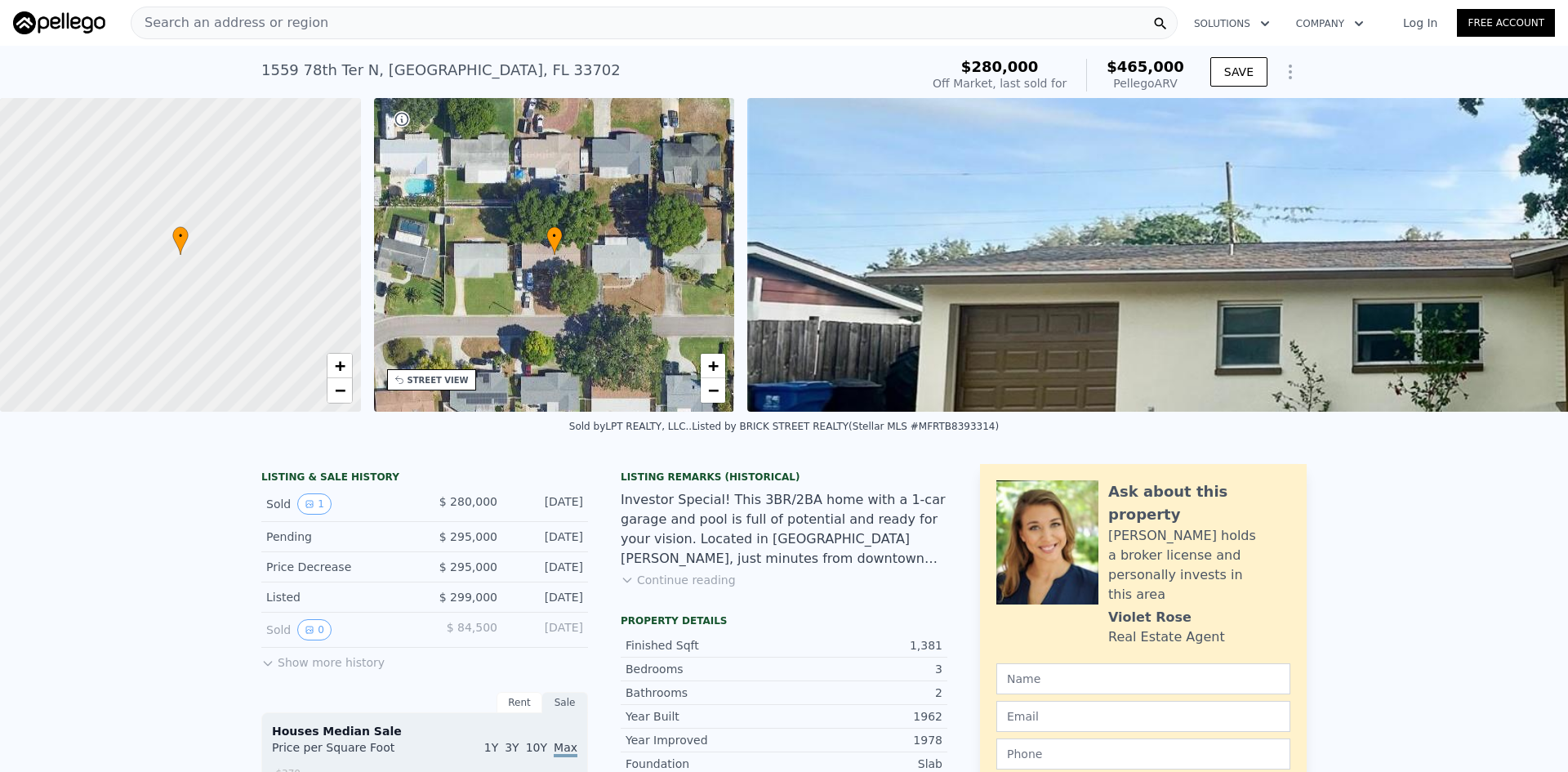
click at [445, 25] on div "Search an address or region" at bounding box center [654, 23] width 1047 height 33
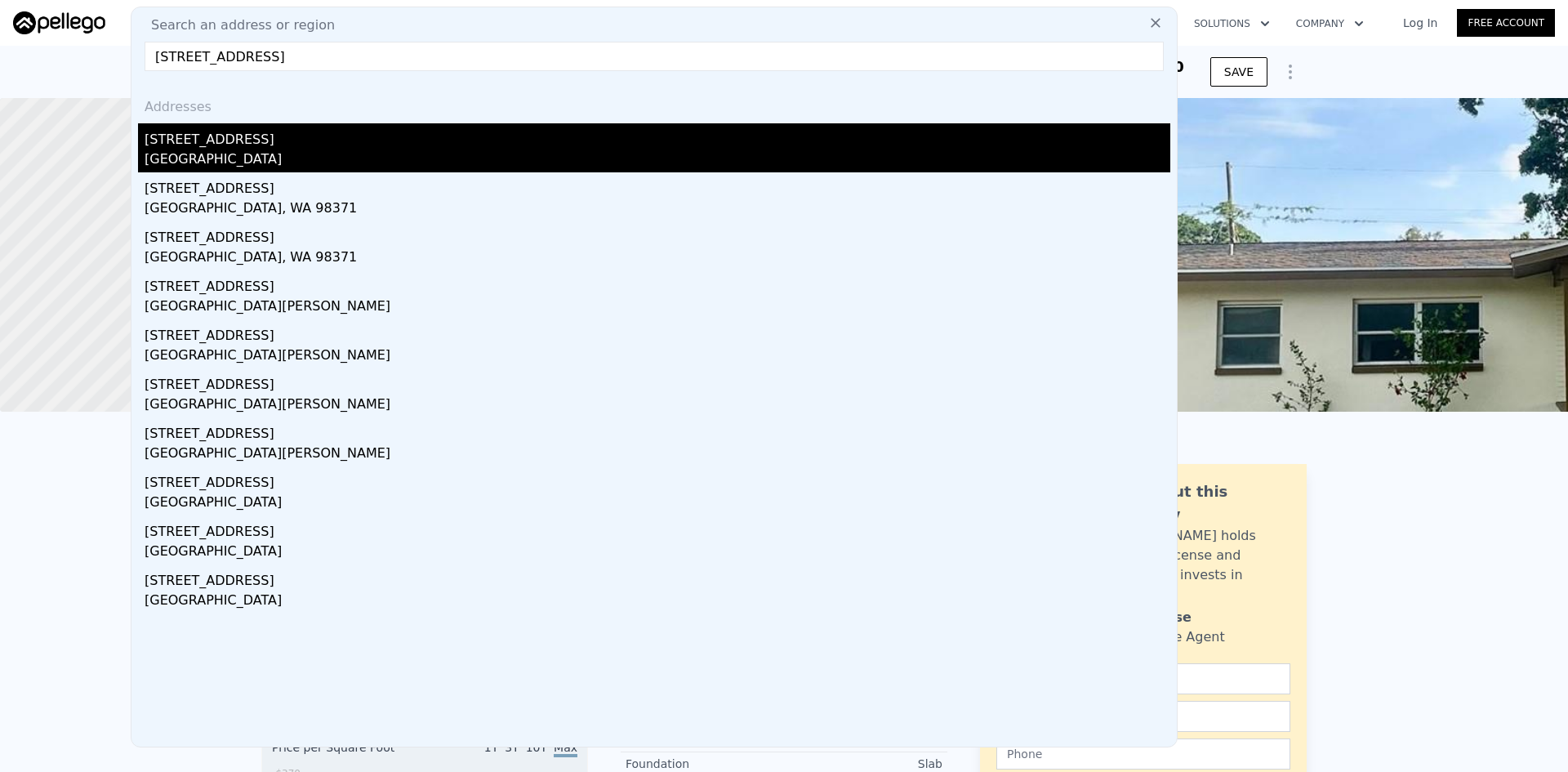
type input "[STREET_ADDRESS]"
click at [318, 138] on div "[STREET_ADDRESS]" at bounding box center [657, 136] width 1026 height 26
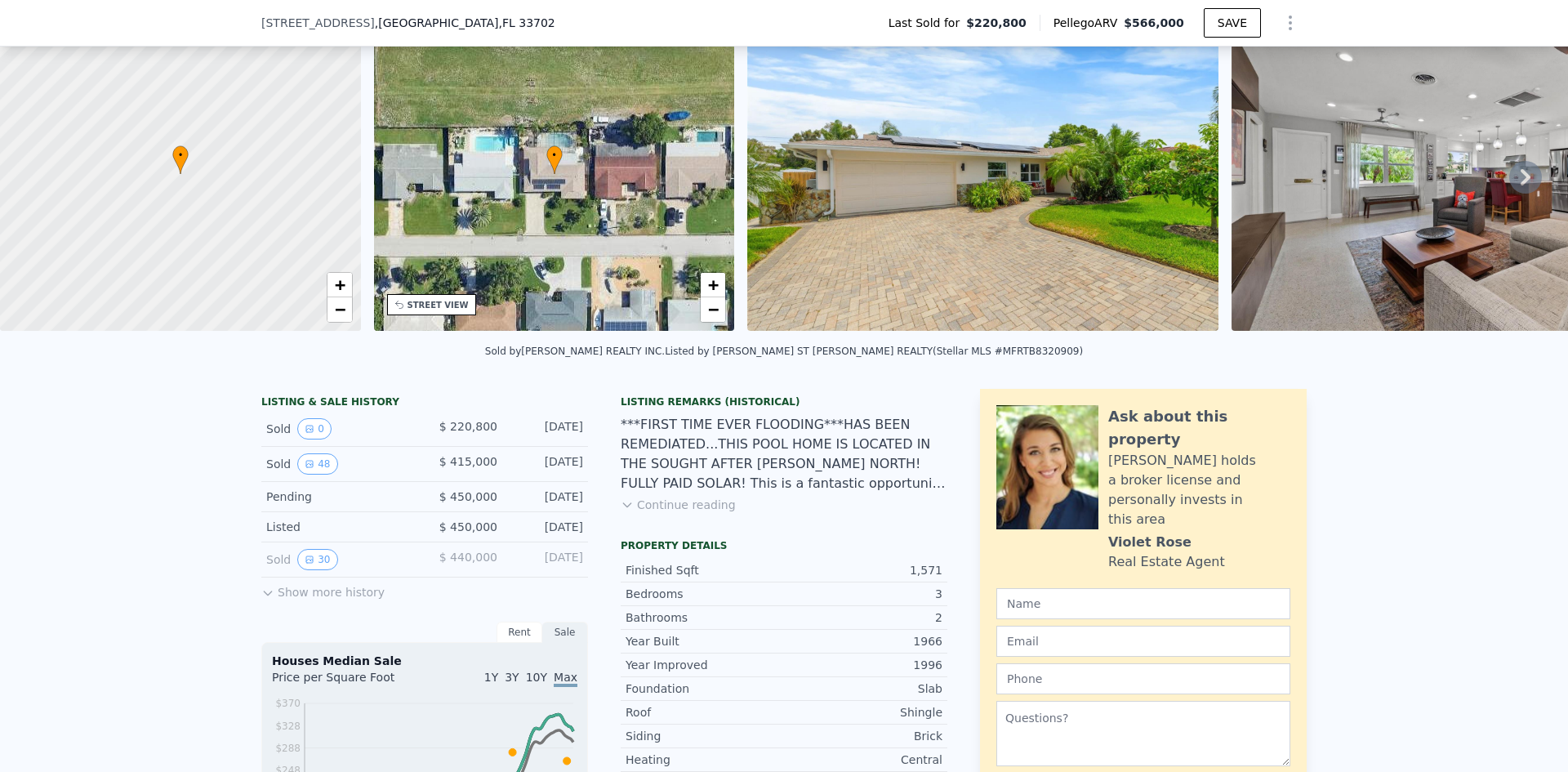
scroll to position [76, 0]
click at [281, 600] on button "Show more history" at bounding box center [323, 587] width 123 height 23
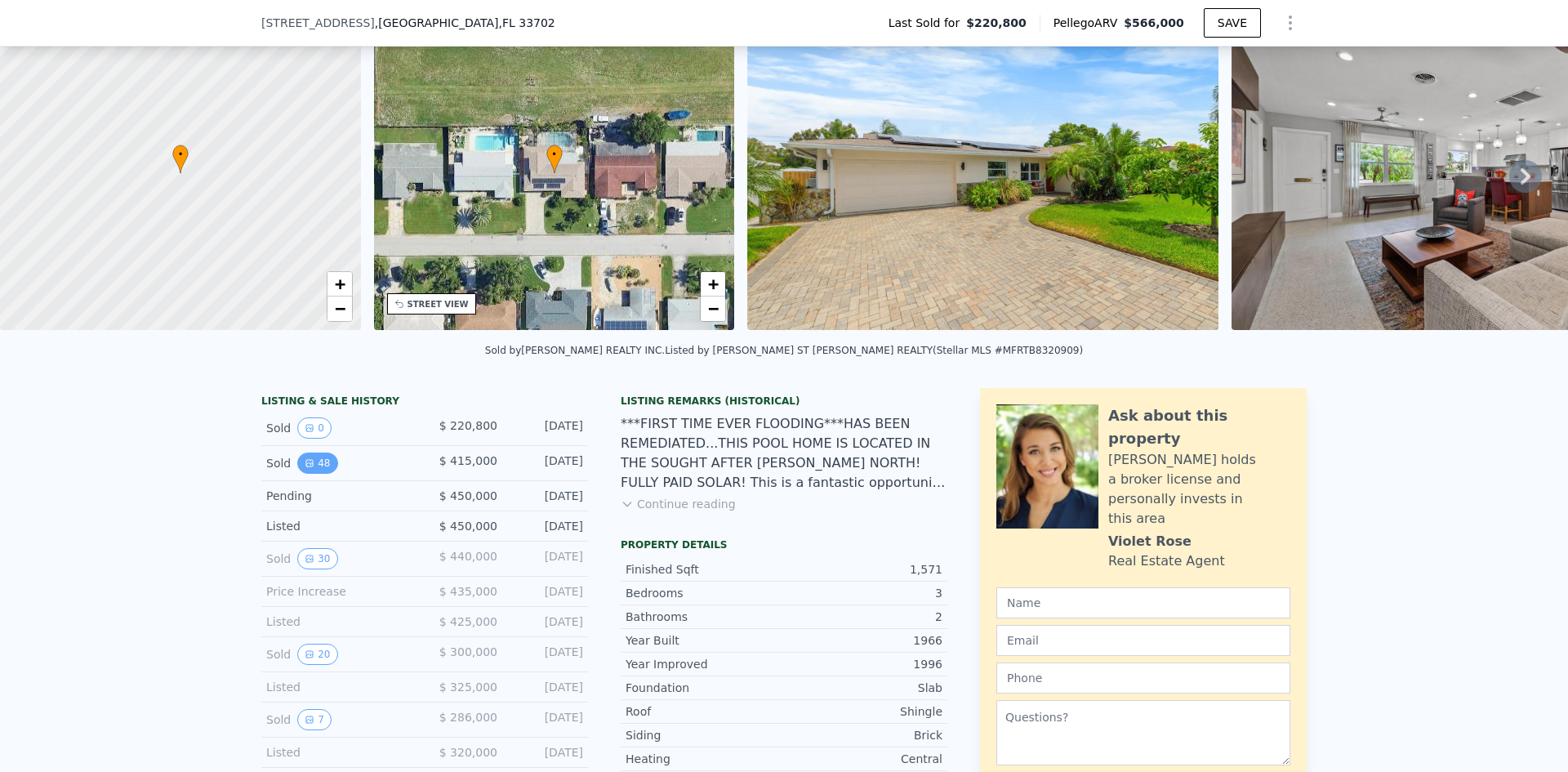
click at [311, 474] on button "48" at bounding box center [317, 462] width 40 height 21
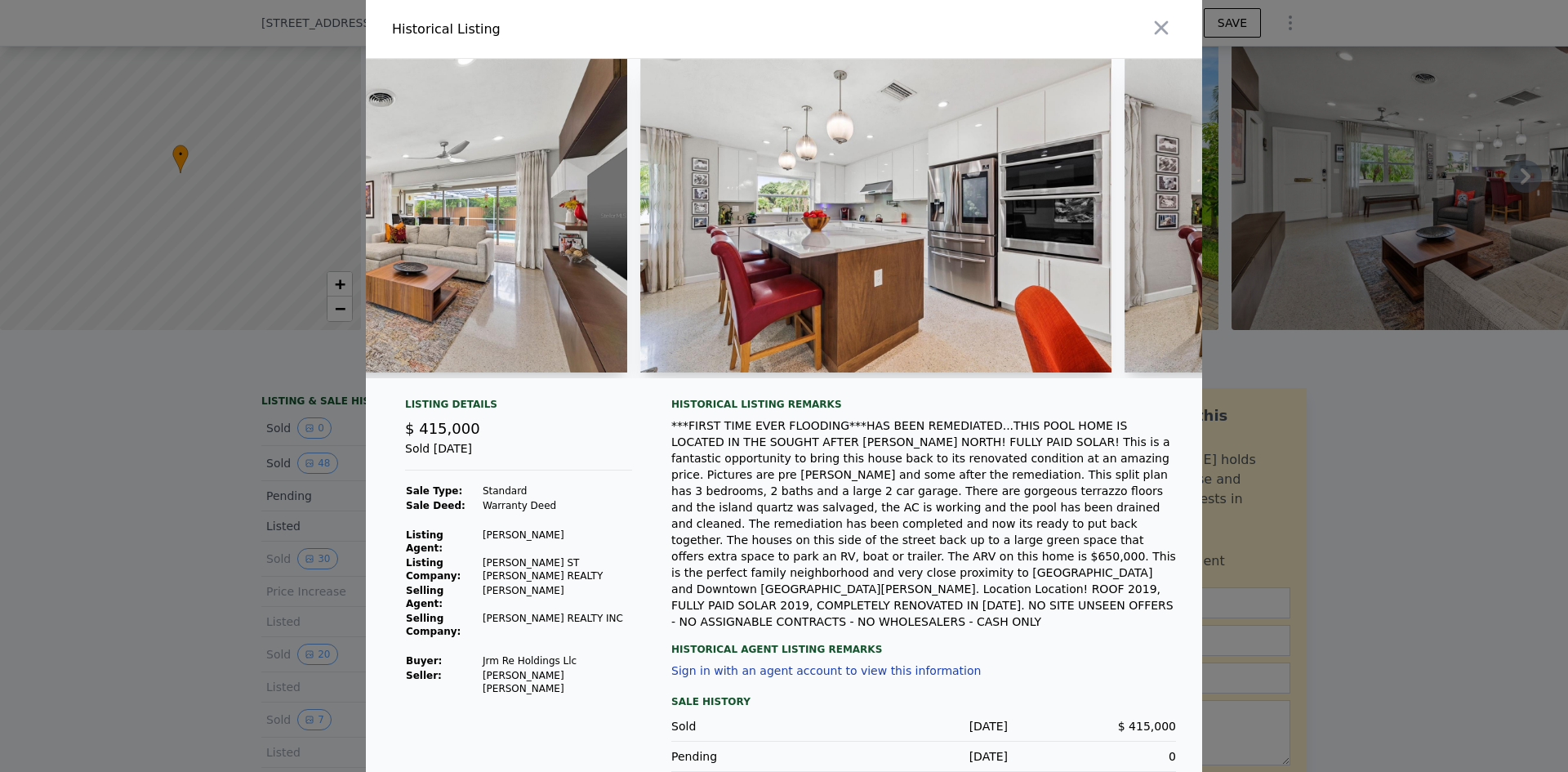
scroll to position [0, 2947]
